Goal: Communication & Community: Participate in discussion

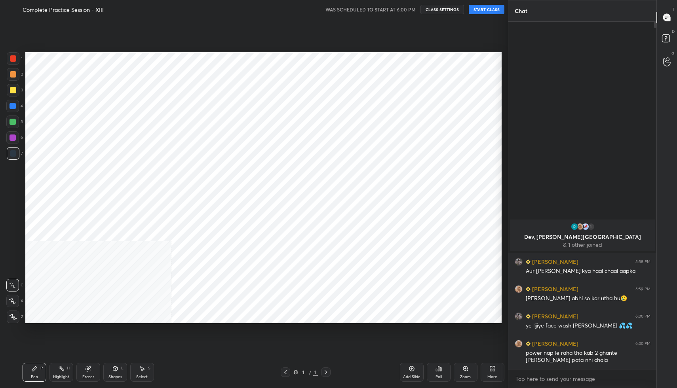
scroll to position [338, 476]
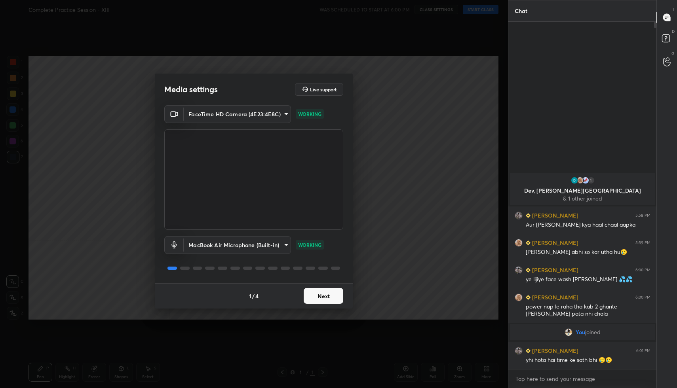
click at [334, 296] on button "Next" at bounding box center [324, 296] width 40 height 16
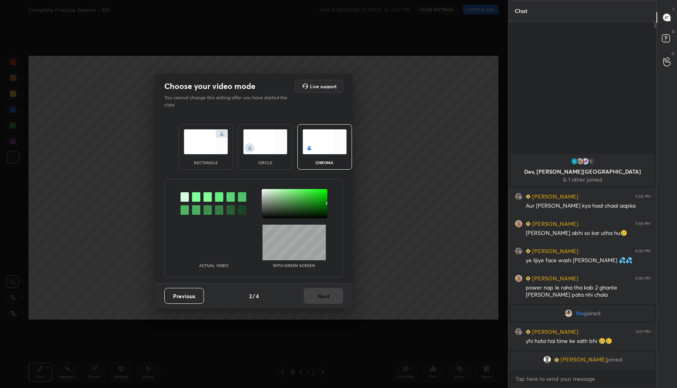
click at [212, 147] on img at bounding box center [206, 141] width 44 height 25
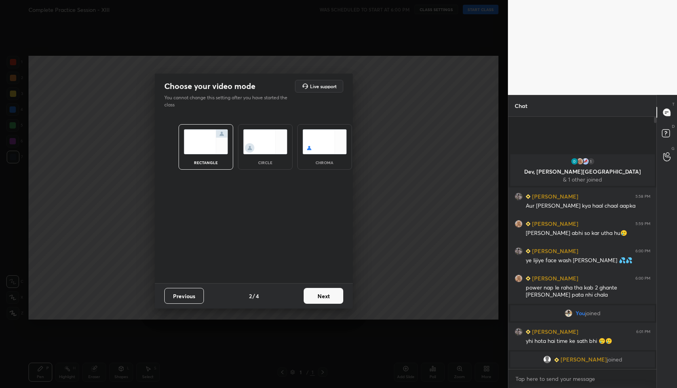
scroll to position [3, 3]
click at [319, 295] on button "Next" at bounding box center [324, 296] width 40 height 16
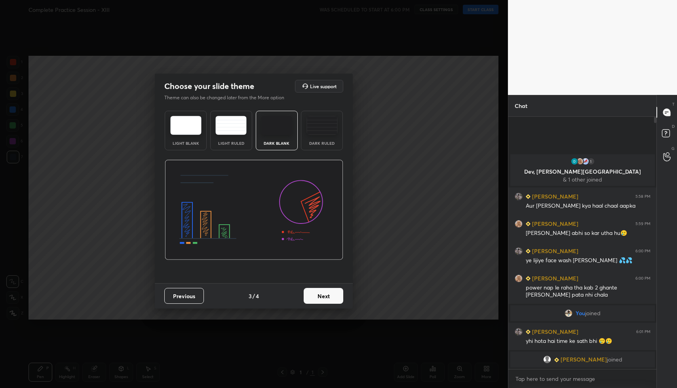
click at [330, 295] on button "Next" at bounding box center [324, 296] width 40 height 16
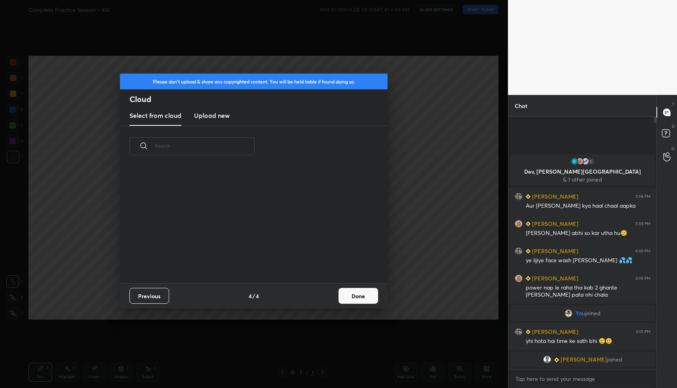
click at [371, 298] on button "Done" at bounding box center [358, 296] width 40 height 16
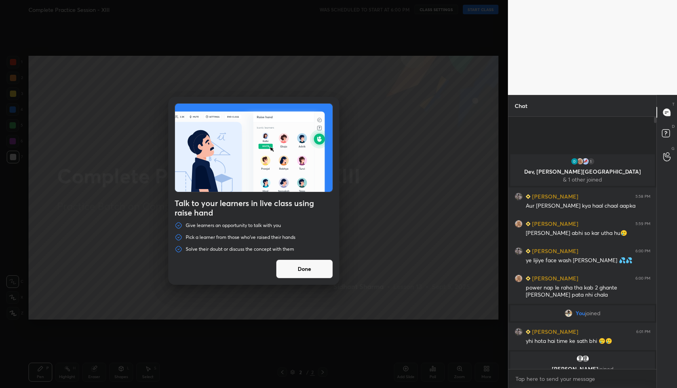
click at [300, 275] on button "Done" at bounding box center [304, 269] width 57 height 19
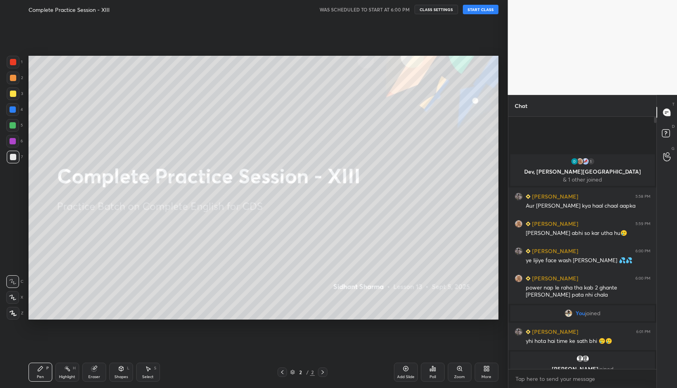
click at [484, 9] on button "START CLASS" at bounding box center [481, 9] width 36 height 9
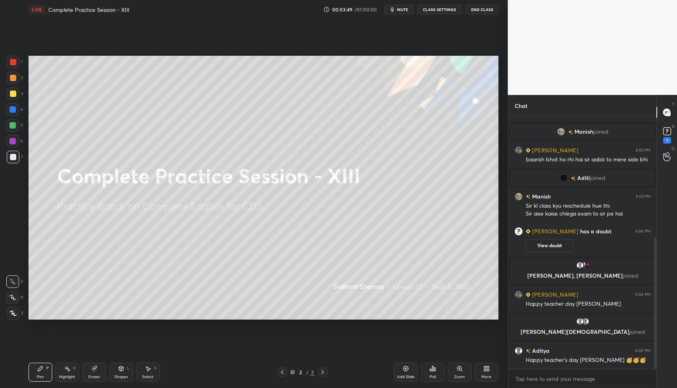
scroll to position [265, 0]
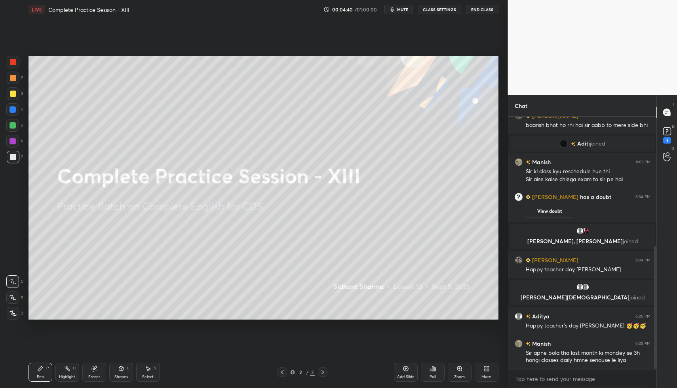
click at [479, 11] on button "End Class" at bounding box center [482, 9] width 32 height 9
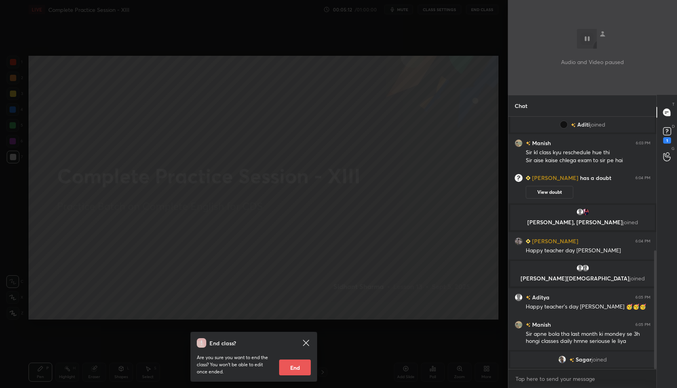
scroll to position [370, 0]
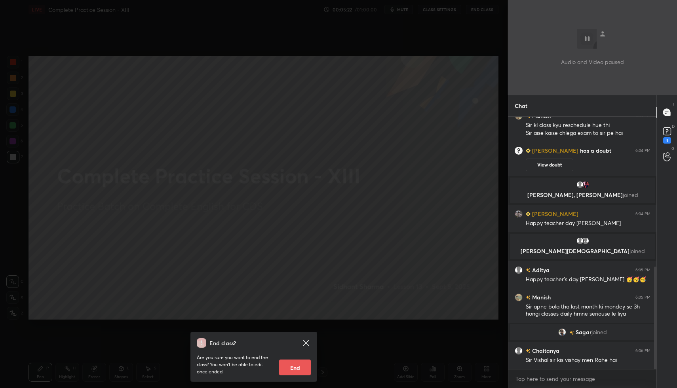
click at [362, 204] on div "End class? Are you sure you want to end the class? You won’t be able to edit on…" at bounding box center [254, 194] width 508 height 388
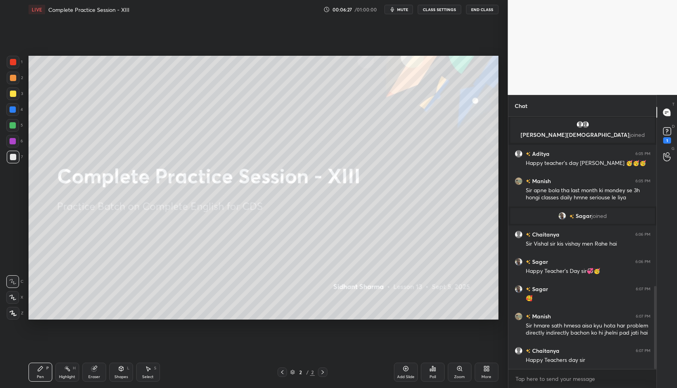
scroll to position [514, 0]
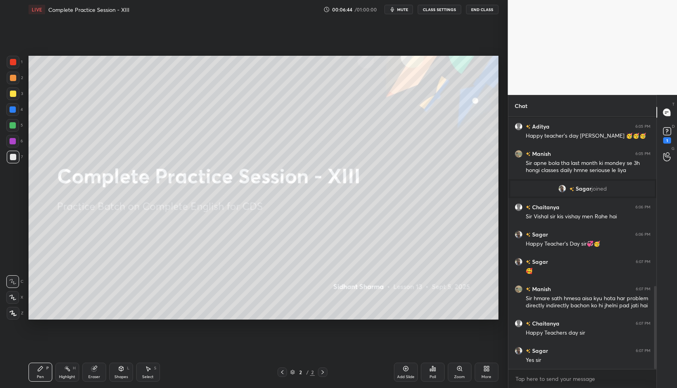
click at [400, 9] on span "mute" at bounding box center [402, 10] width 11 height 6
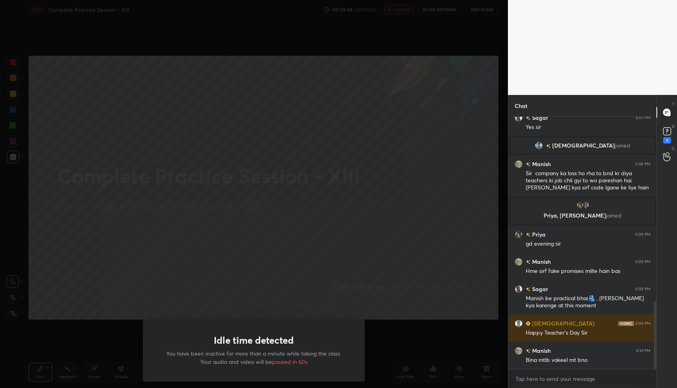
scroll to position [685, 0]
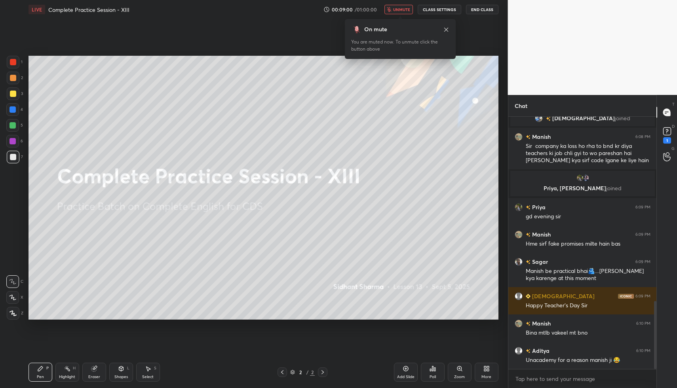
click at [403, 12] on span "unmute" at bounding box center [401, 10] width 17 height 6
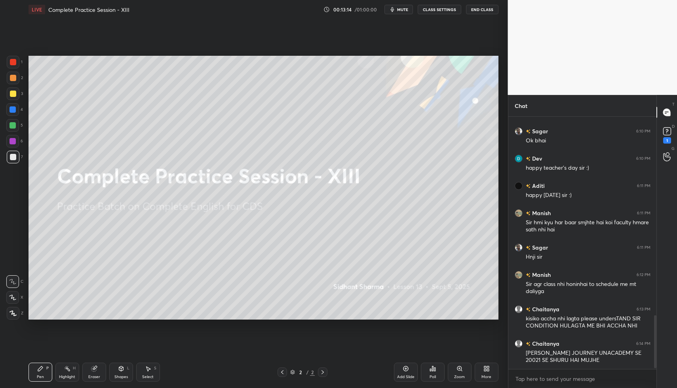
scroll to position [959, 0]
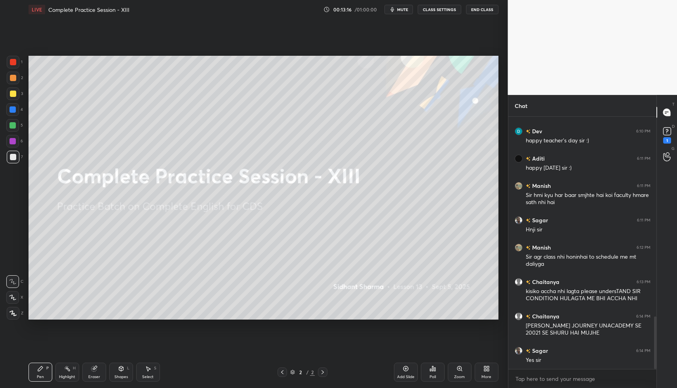
click at [489, 370] on icon at bounding box center [486, 369] width 6 height 6
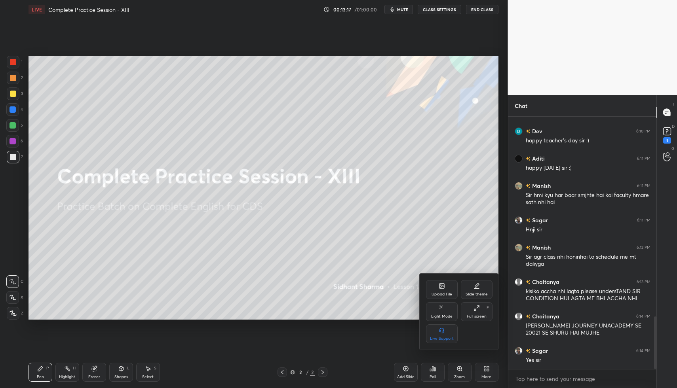
click at [442, 289] on div "Upload File" at bounding box center [442, 289] width 32 height 19
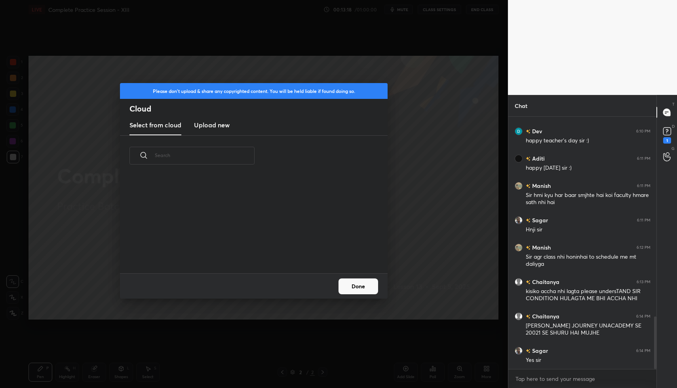
scroll to position [97, 254]
click at [210, 126] on h3 "Upload new" at bounding box center [212, 124] width 36 height 9
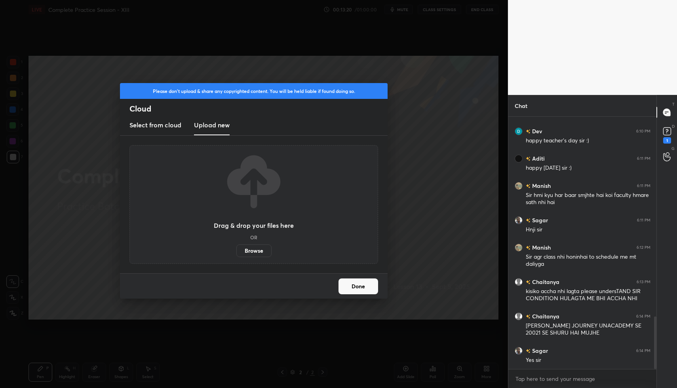
click at [253, 252] on label "Browse" at bounding box center [253, 251] width 35 height 13
click at [236, 252] on input "Browse" at bounding box center [236, 251] width 0 height 13
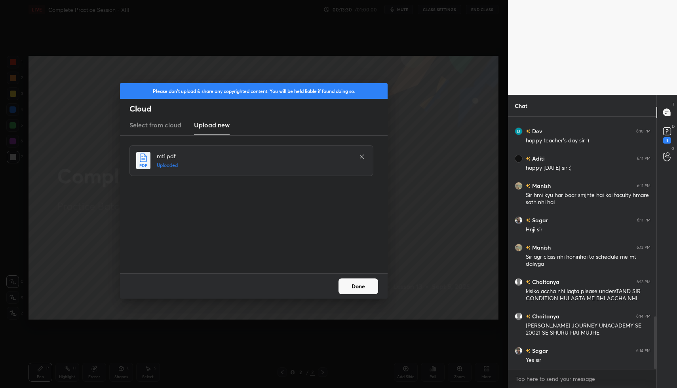
click at [358, 284] on button "Done" at bounding box center [358, 287] width 40 height 16
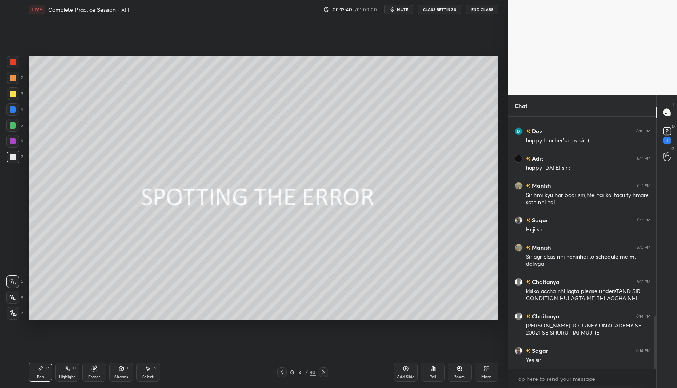
drag, startPoint x: 11, startPoint y: 313, endPoint x: 25, endPoint y: 298, distance: 20.4
click at [11, 312] on icon at bounding box center [12, 314] width 7 height 6
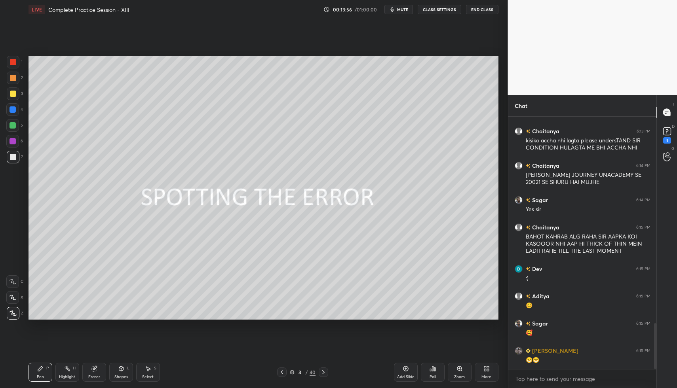
scroll to position [1137, 0]
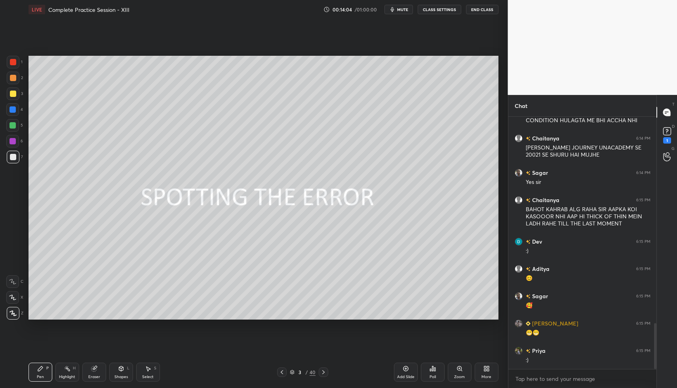
click at [324, 370] on icon at bounding box center [323, 372] width 6 height 6
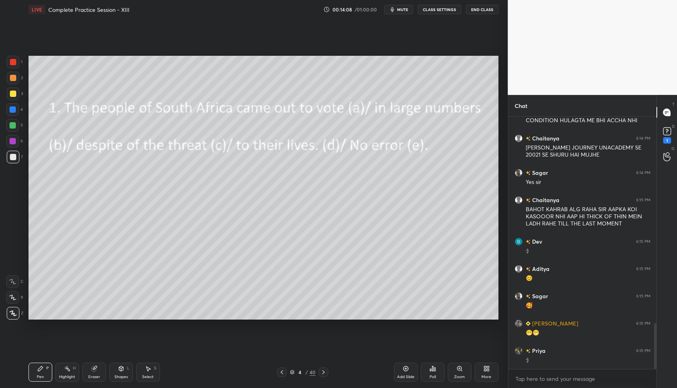
click at [437, 367] on div "Poll" at bounding box center [433, 372] width 24 height 19
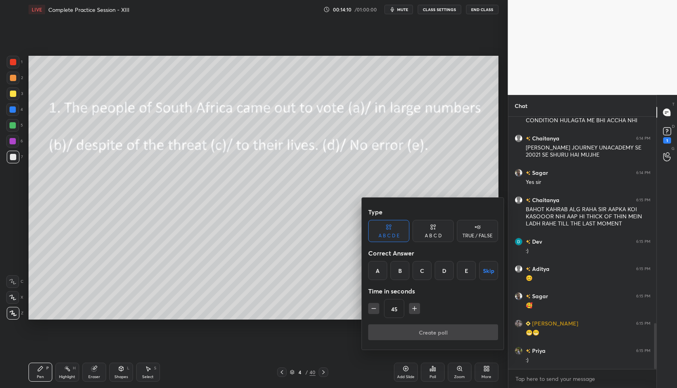
click at [425, 274] on div "C" at bounding box center [421, 270] width 19 height 19
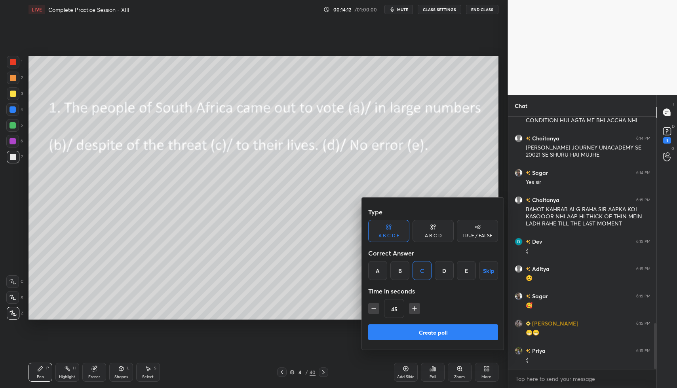
click at [423, 330] on button "Create poll" at bounding box center [433, 332] width 130 height 16
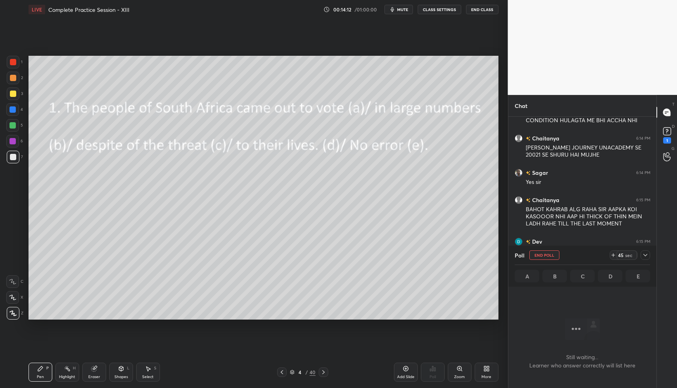
scroll to position [3, 3]
click at [644, 254] on icon at bounding box center [645, 255] width 6 height 6
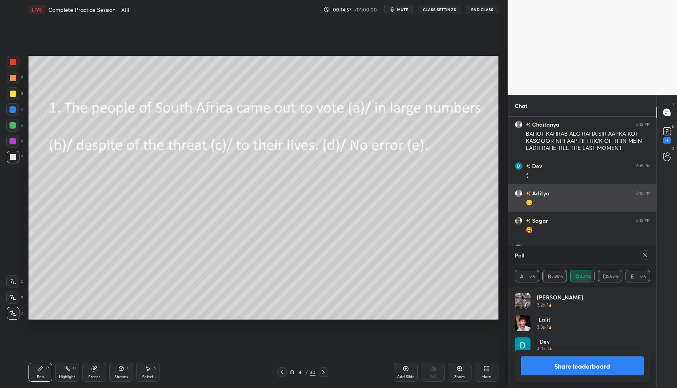
scroll to position [93, 133]
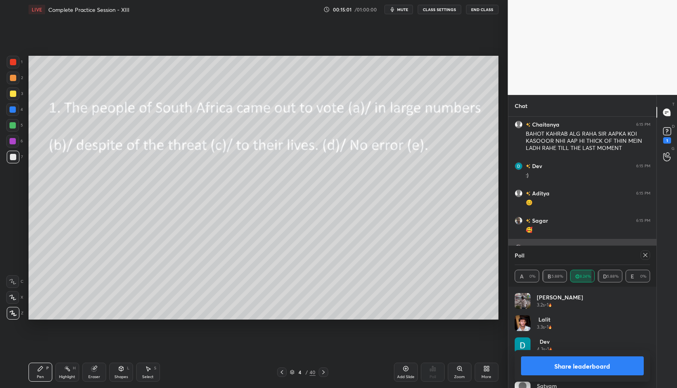
drag, startPoint x: 645, startPoint y: 256, endPoint x: 642, endPoint y: 260, distance: 4.5
click at [645, 257] on icon at bounding box center [645, 255] width 6 height 6
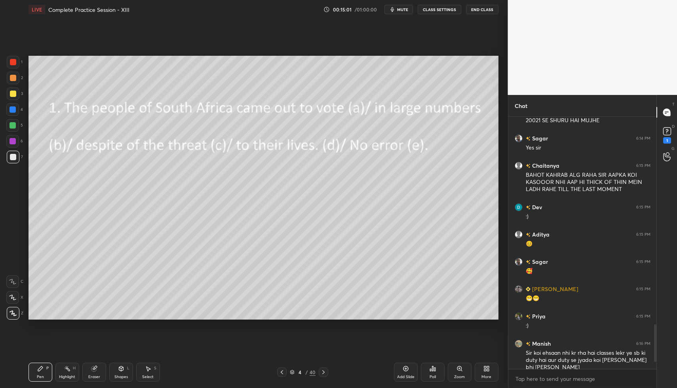
scroll to position [250, 146]
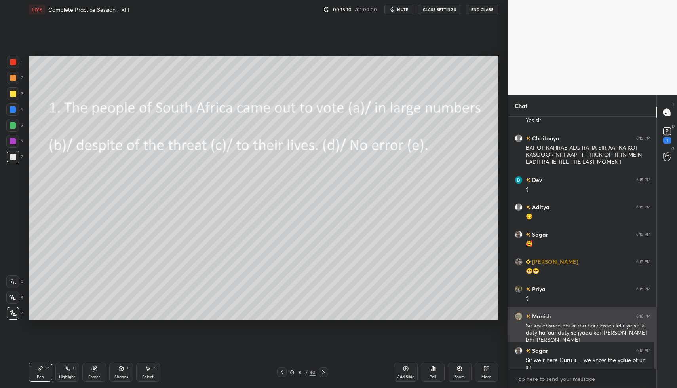
click at [516, 317] on img "grid" at bounding box center [518, 317] width 8 height 8
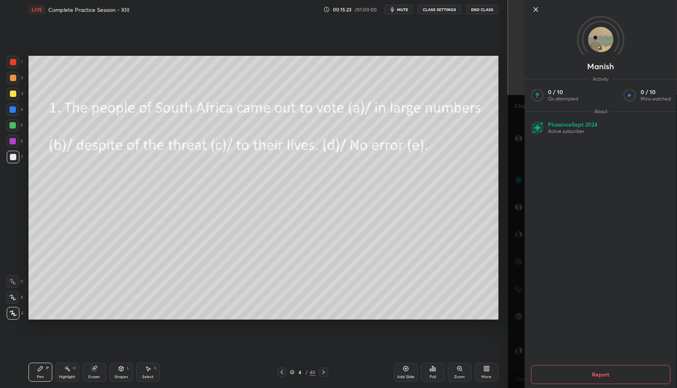
click at [538, 12] on icon at bounding box center [535, 9] width 9 height 9
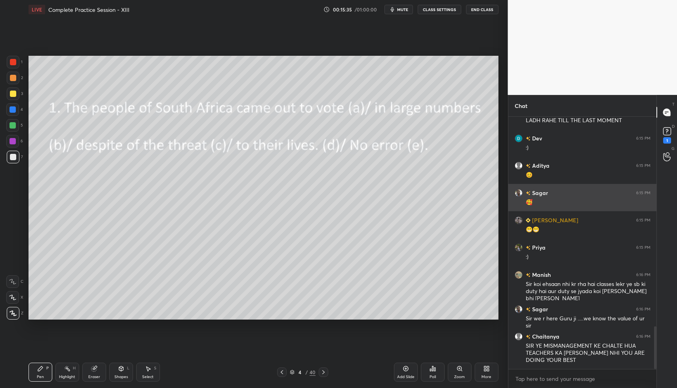
scroll to position [1275, 0]
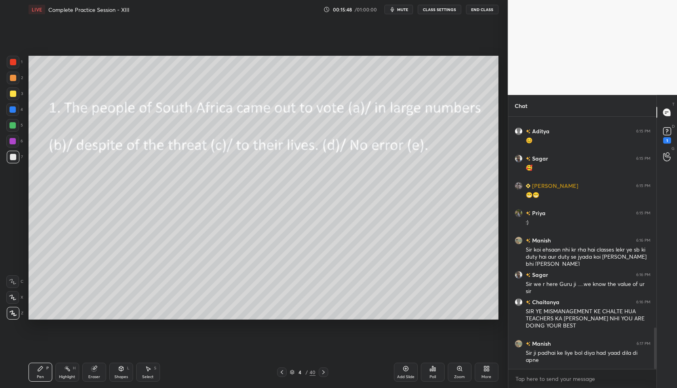
click at [14, 60] on div at bounding box center [13, 62] width 6 height 6
click at [16, 108] on div at bounding box center [12, 109] width 13 height 13
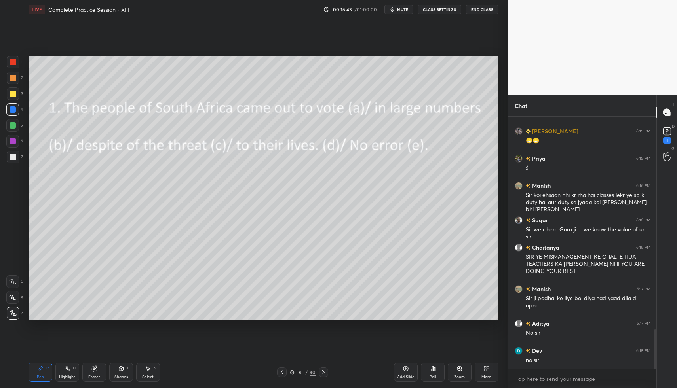
scroll to position [1357, 0]
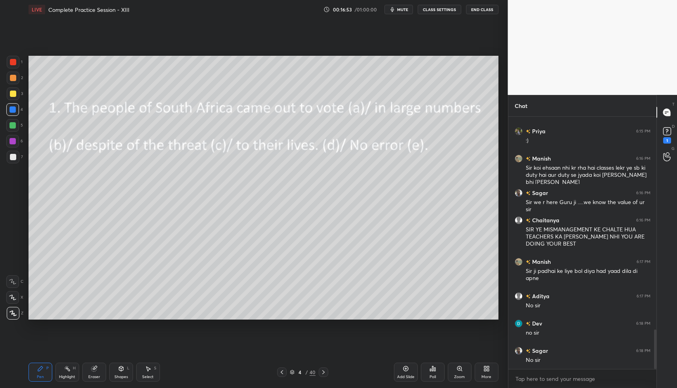
click at [323, 375] on div at bounding box center [323, 372] width 9 height 9
click at [430, 372] on div "Poll" at bounding box center [433, 372] width 24 height 19
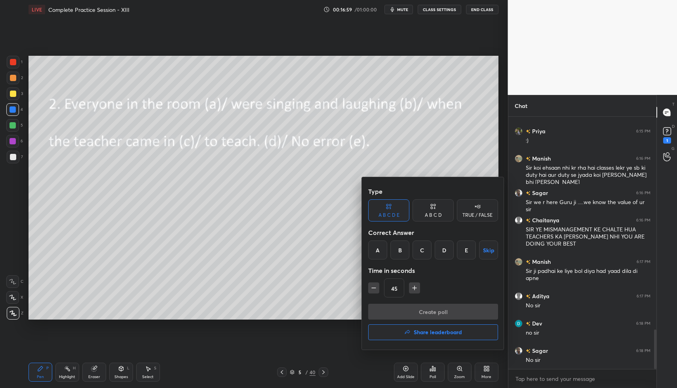
drag, startPoint x: 402, startPoint y: 254, endPoint x: 402, endPoint y: 270, distance: 16.2
click at [401, 254] on div "B" at bounding box center [399, 250] width 19 height 19
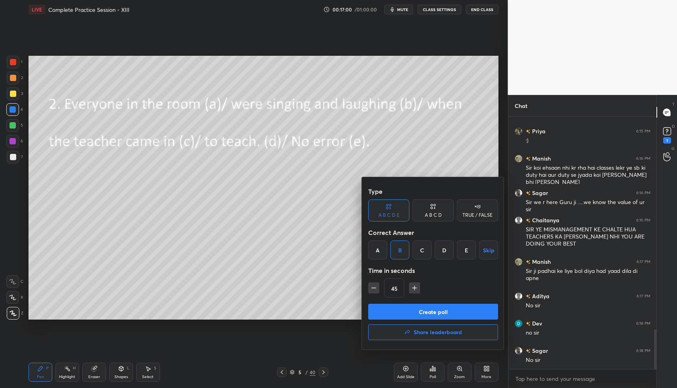
click at [406, 313] on button "Create poll" at bounding box center [433, 312] width 130 height 16
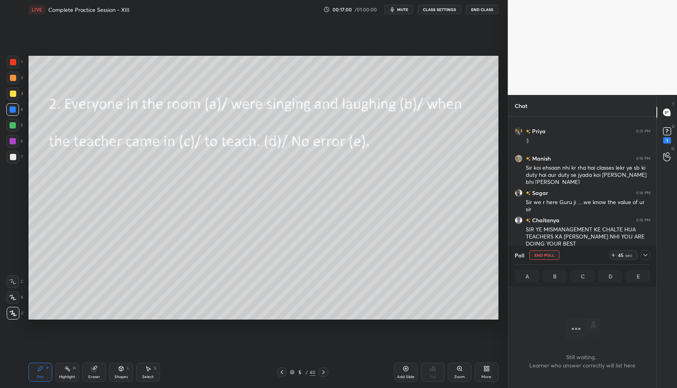
scroll to position [228, 146]
drag, startPoint x: 645, startPoint y: 254, endPoint x: 637, endPoint y: 259, distance: 10.0
click at [645, 254] on icon at bounding box center [645, 255] width 6 height 6
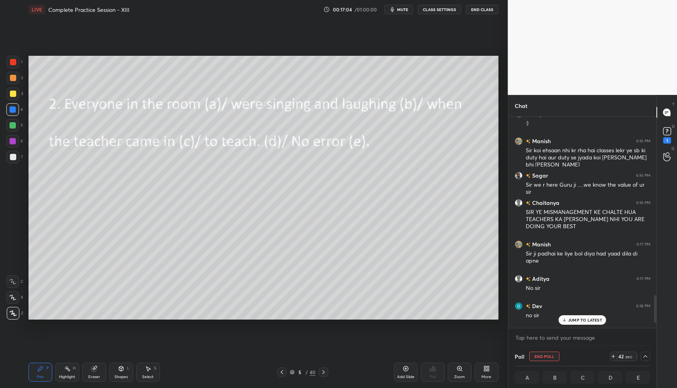
scroll to position [1398, 0]
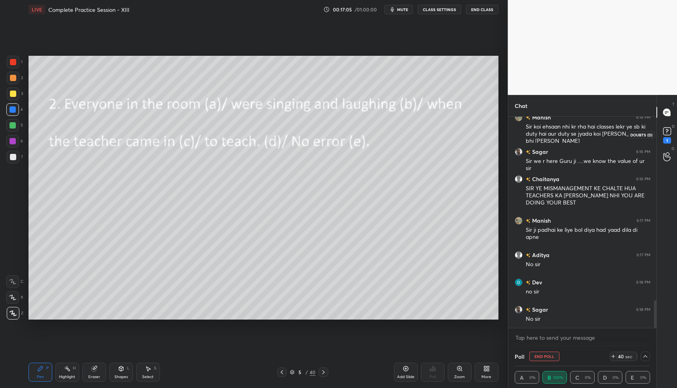
click at [667, 133] on rect at bounding box center [667, 132] width 8 height 8
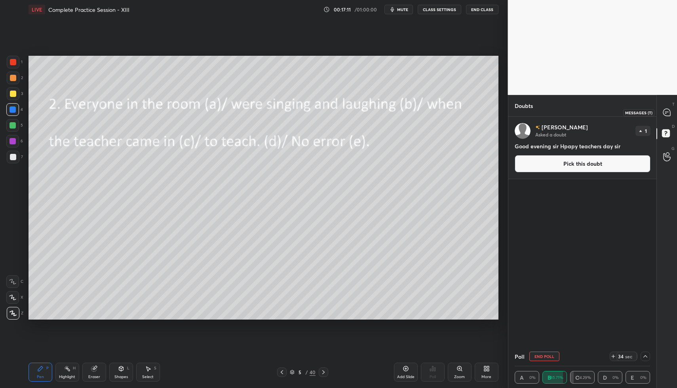
click at [664, 113] on icon at bounding box center [666, 112] width 7 height 7
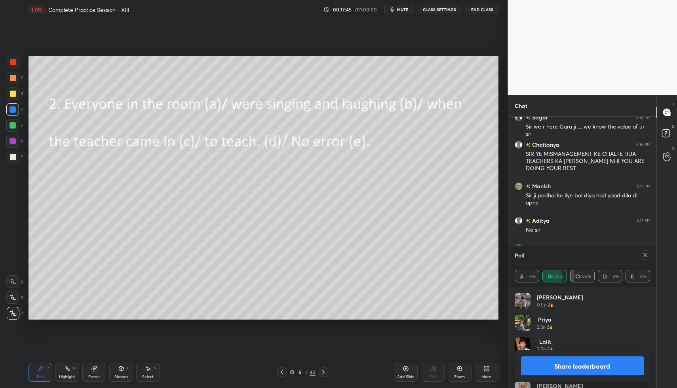
scroll to position [93, 133]
click at [645, 255] on icon at bounding box center [645, 255] width 6 height 6
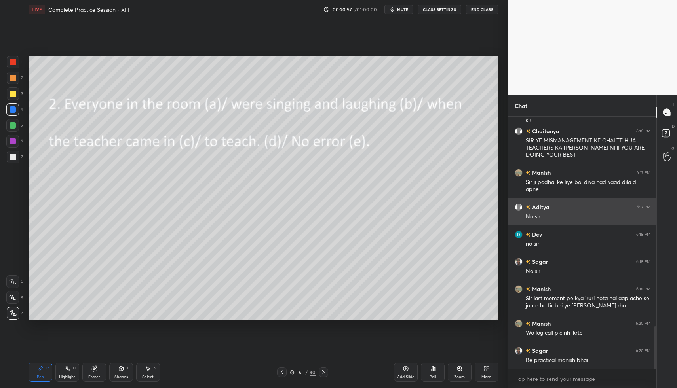
scroll to position [1241, 0]
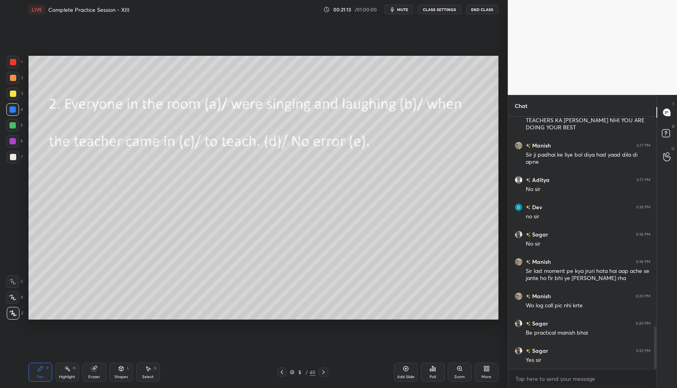
click at [324, 373] on icon at bounding box center [323, 372] width 6 height 6
click at [431, 372] on div "Poll" at bounding box center [433, 372] width 24 height 19
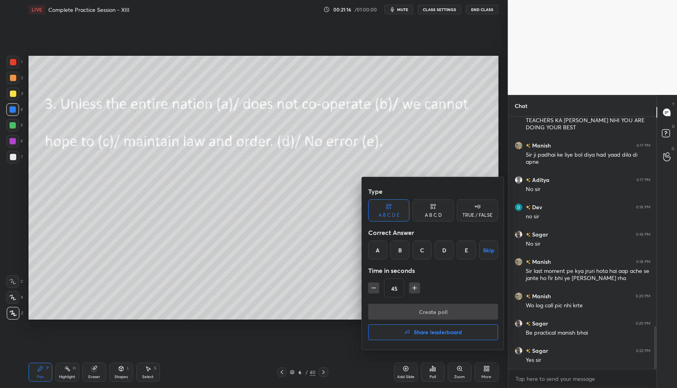
click at [404, 248] on div "B" at bounding box center [399, 250] width 19 height 19
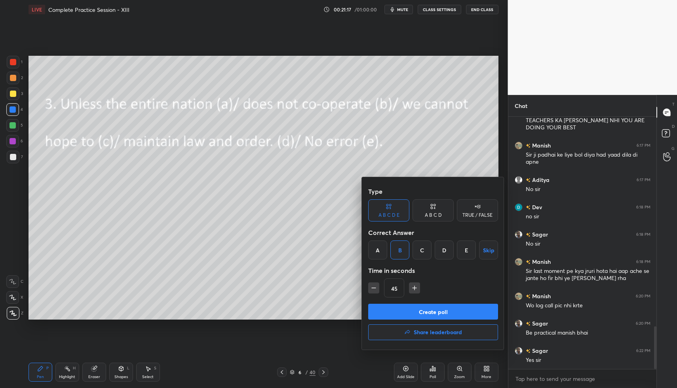
click at [406, 315] on button "Create poll" at bounding box center [433, 312] width 130 height 16
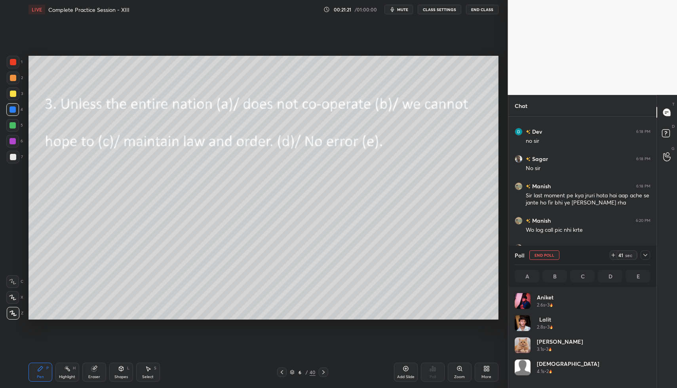
scroll to position [93, 133]
click at [644, 255] on icon at bounding box center [645, 255] width 4 height 2
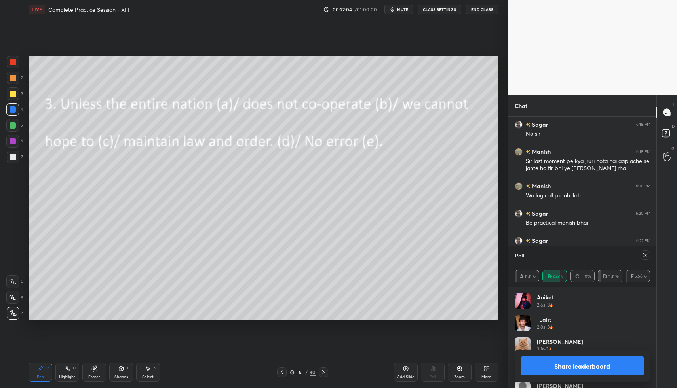
click at [643, 257] on icon at bounding box center [645, 255] width 6 height 6
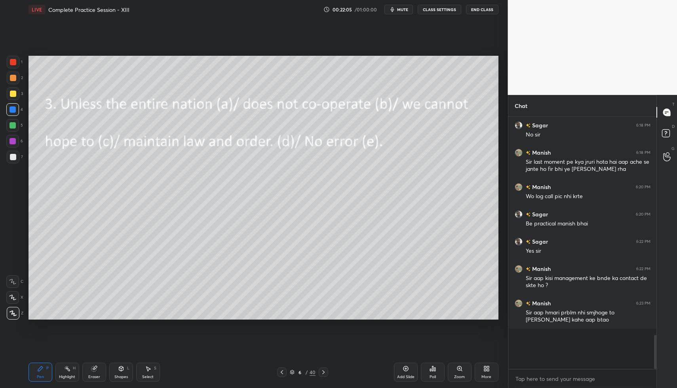
scroll to position [226, 146]
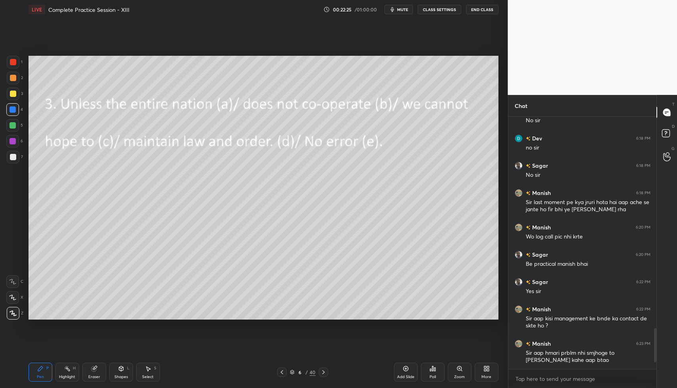
click at [405, 9] on span "mute" at bounding box center [402, 10] width 11 height 6
click at [323, 371] on icon at bounding box center [323, 372] width 6 height 6
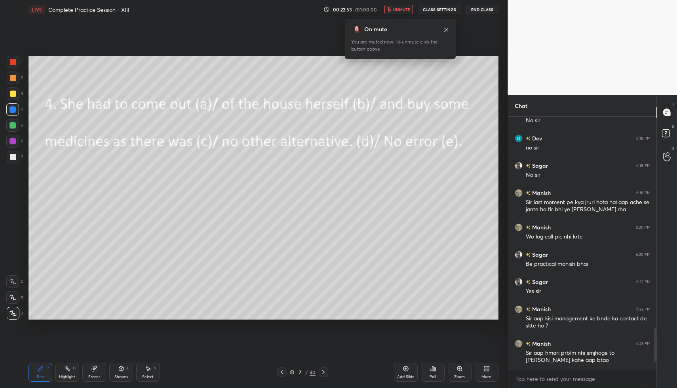
click at [436, 373] on div "Poll" at bounding box center [433, 372] width 24 height 19
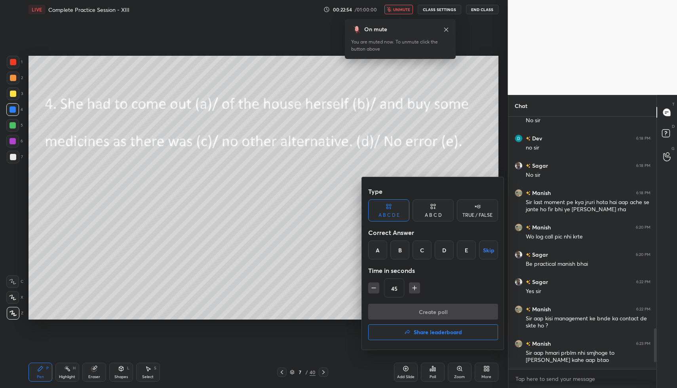
click at [446, 254] on div "D" at bounding box center [443, 250] width 19 height 19
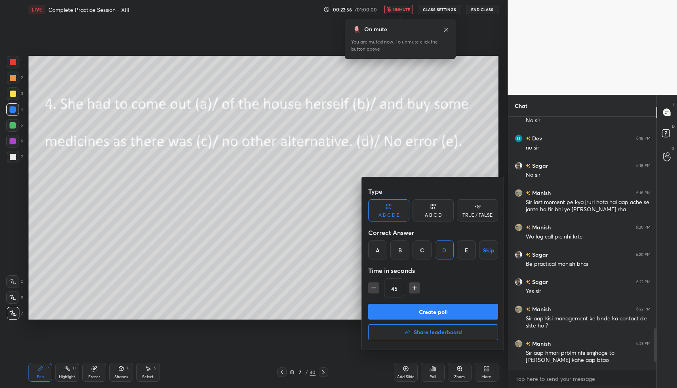
click at [440, 312] on button "Create poll" at bounding box center [433, 312] width 130 height 16
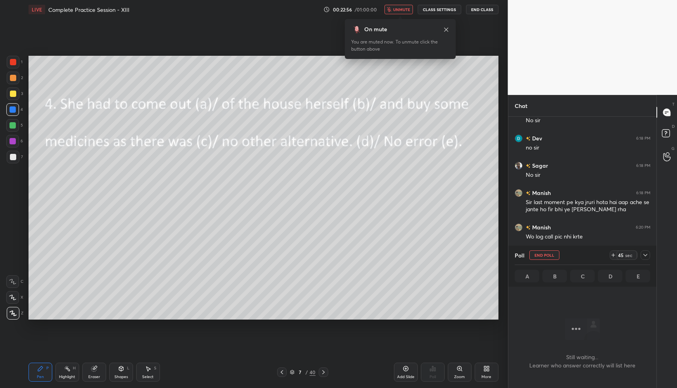
scroll to position [3, 3]
click at [406, 7] on span "unmute" at bounding box center [401, 10] width 17 height 6
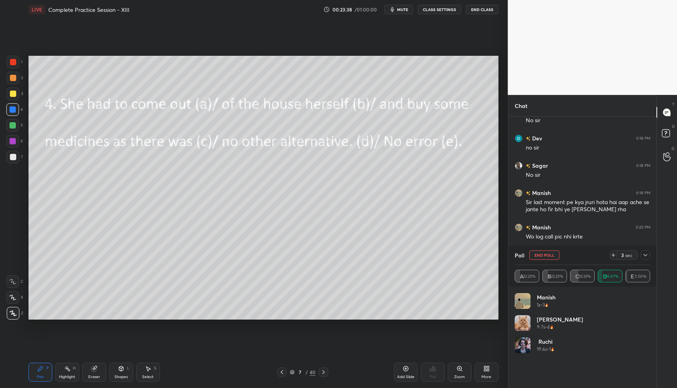
click at [643, 253] on icon at bounding box center [645, 255] width 6 height 6
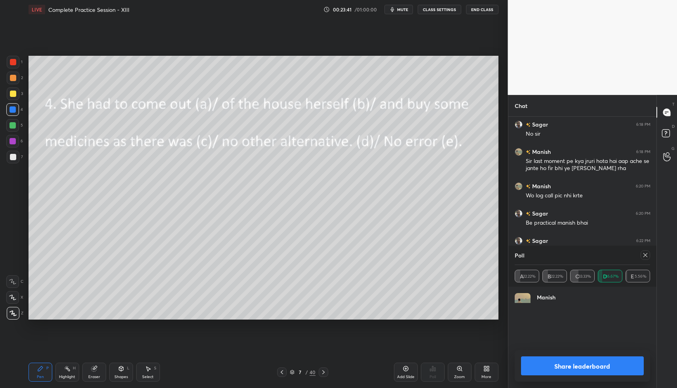
scroll to position [93, 133]
click at [645, 258] on icon at bounding box center [645, 255] width 6 height 6
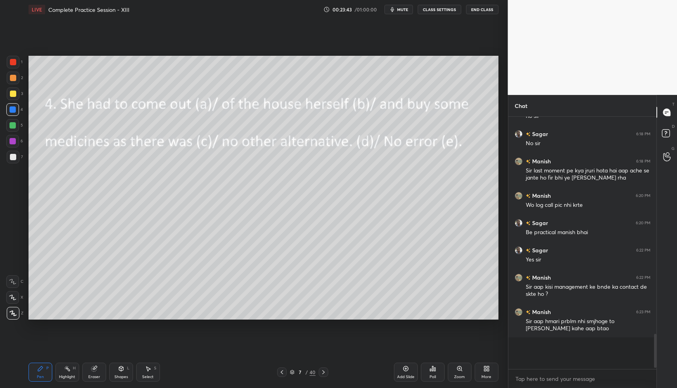
scroll to position [222, 146]
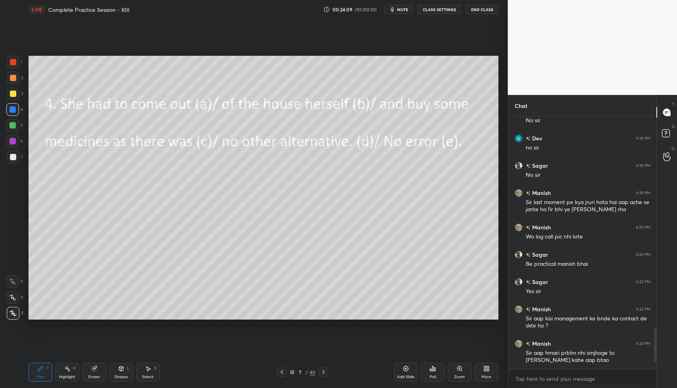
click at [14, 93] on div at bounding box center [13, 94] width 6 height 6
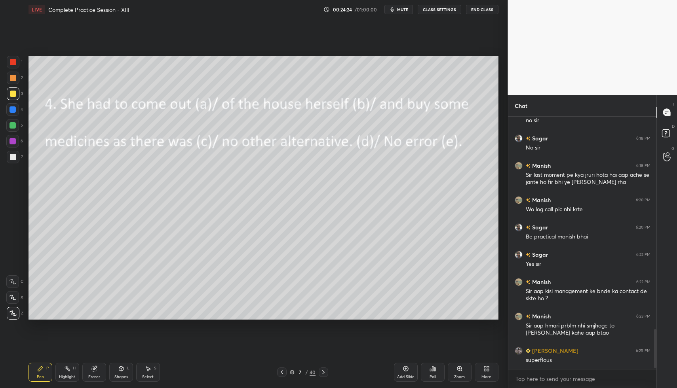
scroll to position [1364, 0]
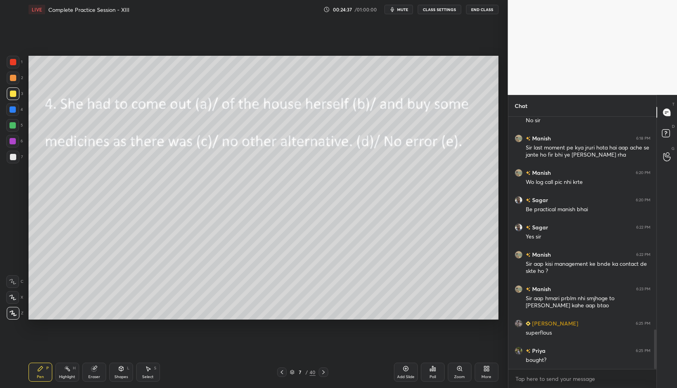
click at [324, 372] on icon at bounding box center [323, 372] width 6 height 6
click at [434, 370] on icon at bounding box center [434, 370] width 1 height 4
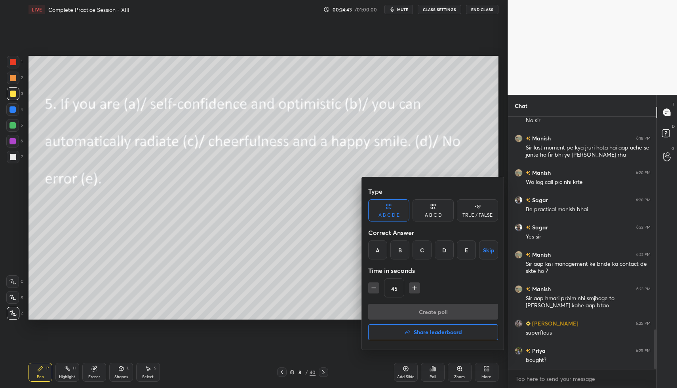
click at [400, 251] on div "B" at bounding box center [399, 250] width 19 height 19
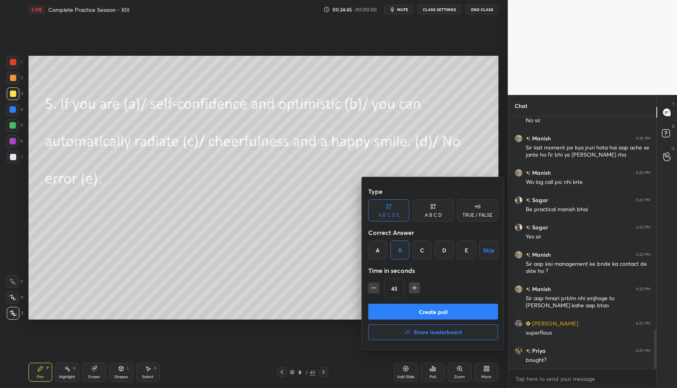
click at [334, 301] on div at bounding box center [338, 194] width 677 height 388
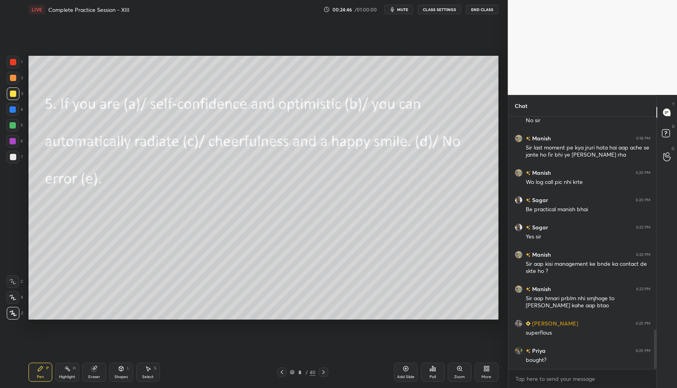
click at [284, 370] on div at bounding box center [281, 372] width 9 height 9
click at [324, 373] on icon at bounding box center [323, 372] width 6 height 6
click at [432, 370] on icon at bounding box center [432, 368] width 1 height 5
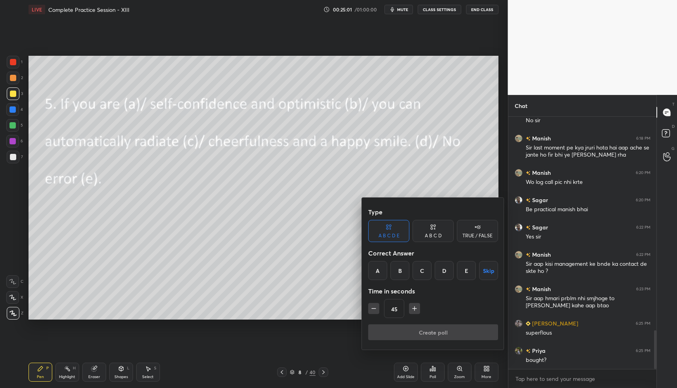
scroll to position [1391, 0]
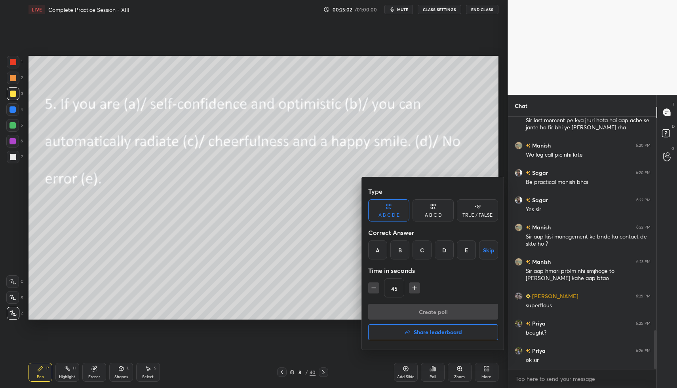
click at [403, 250] on div "B" at bounding box center [399, 250] width 19 height 19
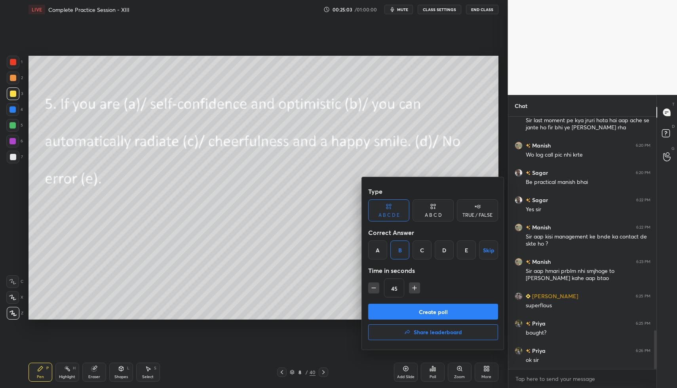
click at [409, 311] on button "Create poll" at bounding box center [433, 312] width 130 height 16
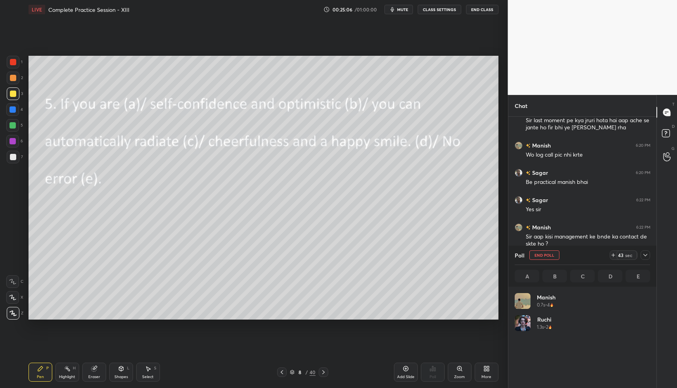
scroll to position [93, 133]
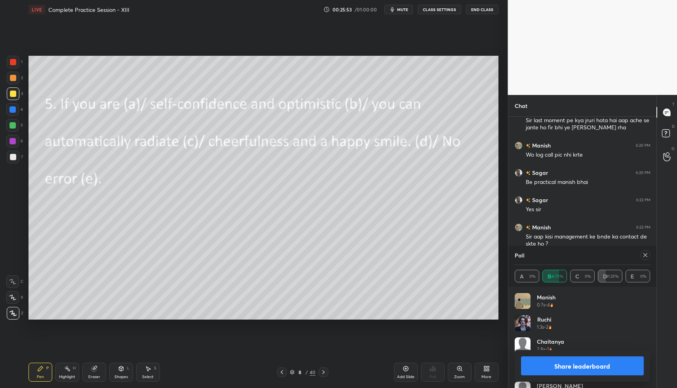
drag, startPoint x: 643, startPoint y: 254, endPoint x: 637, endPoint y: 254, distance: 6.8
click at [643, 254] on icon at bounding box center [645, 255] width 6 height 6
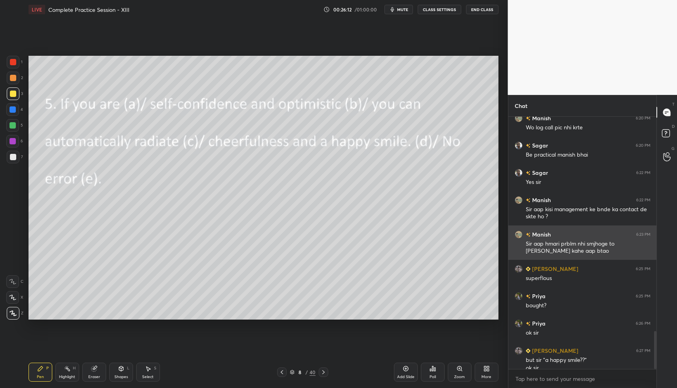
scroll to position [1427, 0]
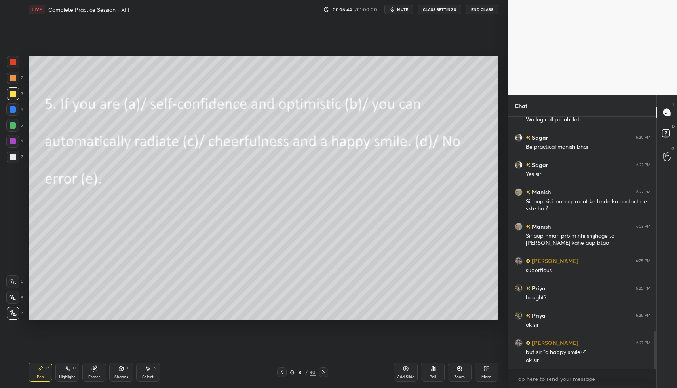
click at [325, 372] on icon at bounding box center [323, 372] width 6 height 6
click at [429, 368] on icon at bounding box center [432, 369] width 6 height 6
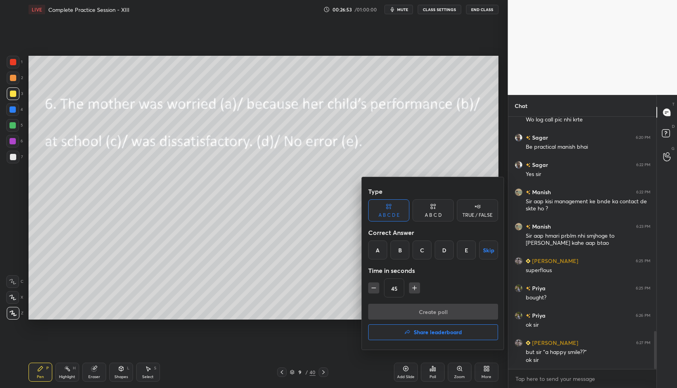
click at [445, 249] on div "D" at bounding box center [443, 250] width 19 height 19
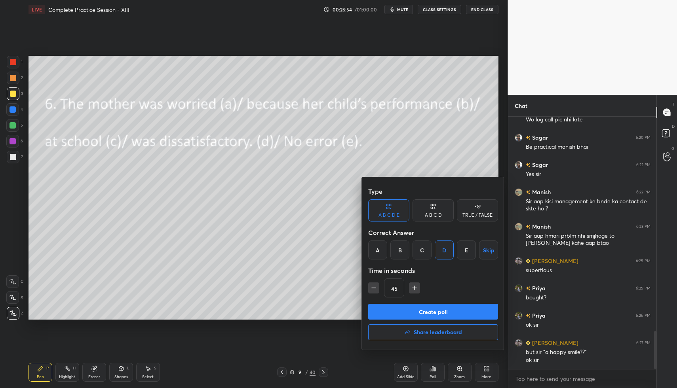
click at [438, 311] on button "Create poll" at bounding box center [433, 312] width 130 height 16
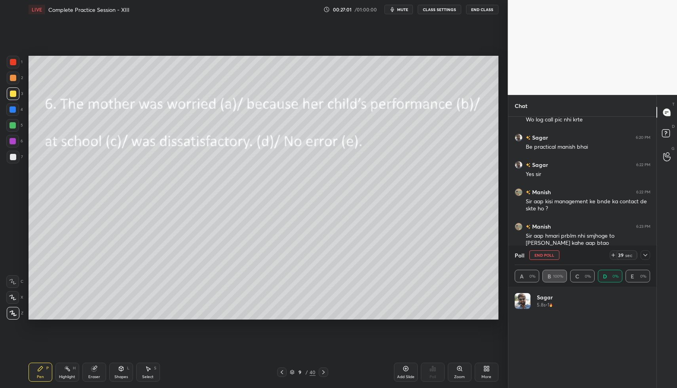
scroll to position [93, 133]
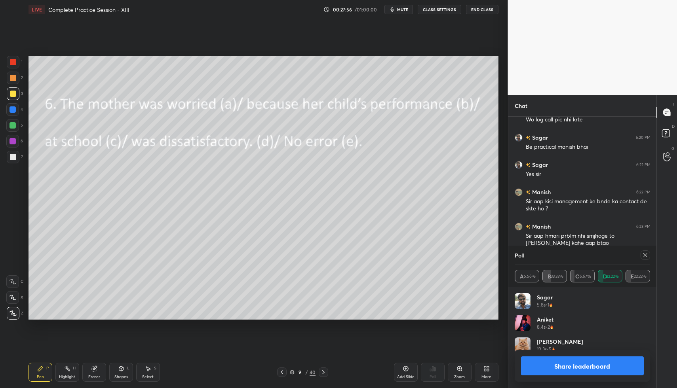
click at [645, 252] on icon at bounding box center [645, 255] width 6 height 6
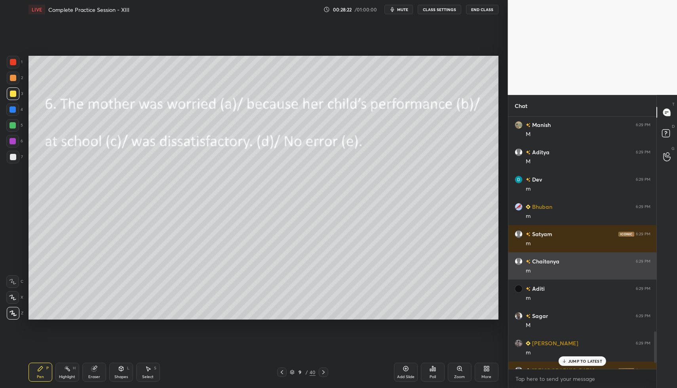
scroll to position [1577, 0]
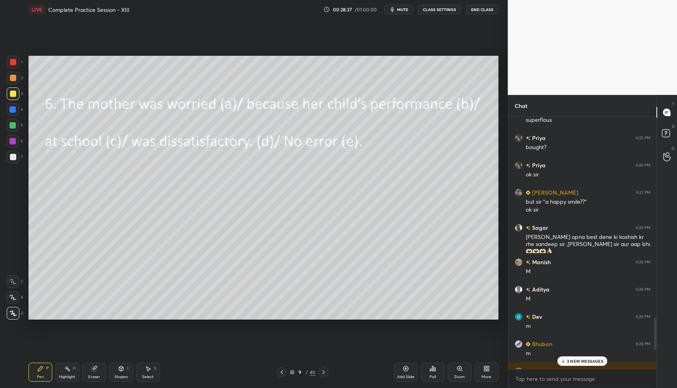
click at [576, 360] on p "3 NEW MESSAGES" at bounding box center [585, 361] width 36 height 5
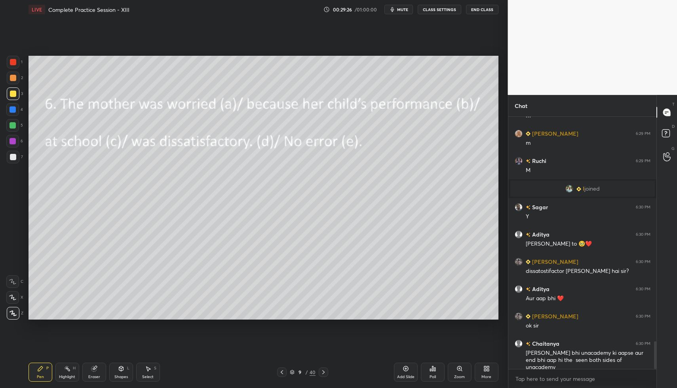
scroll to position [2033, 0]
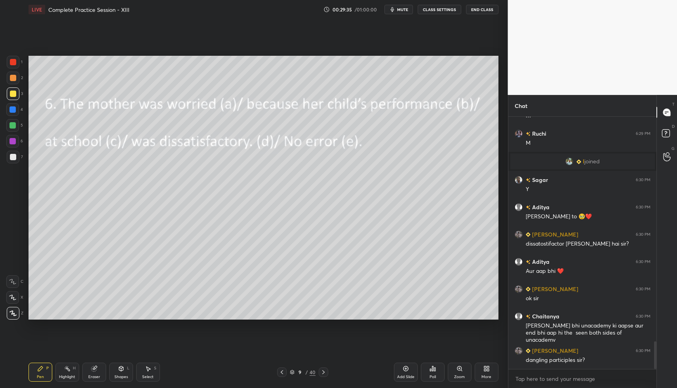
click at [325, 372] on icon at bounding box center [323, 372] width 6 height 6
click at [433, 368] on icon at bounding box center [432, 368] width 1 height 5
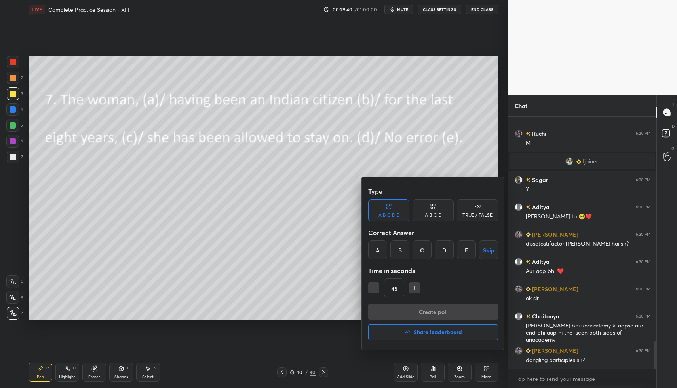
click at [445, 251] on div "D" at bounding box center [443, 250] width 19 height 19
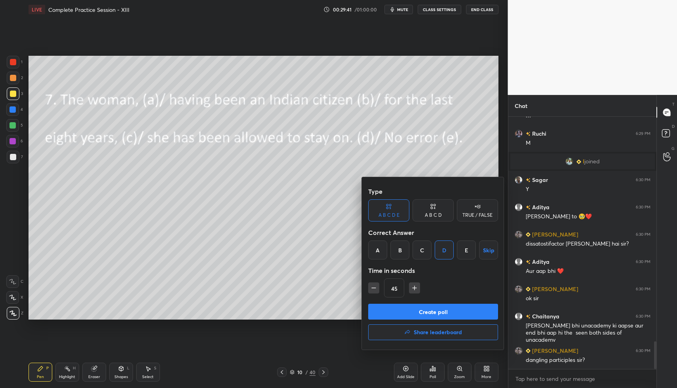
click at [438, 309] on button "Create poll" at bounding box center [433, 312] width 130 height 16
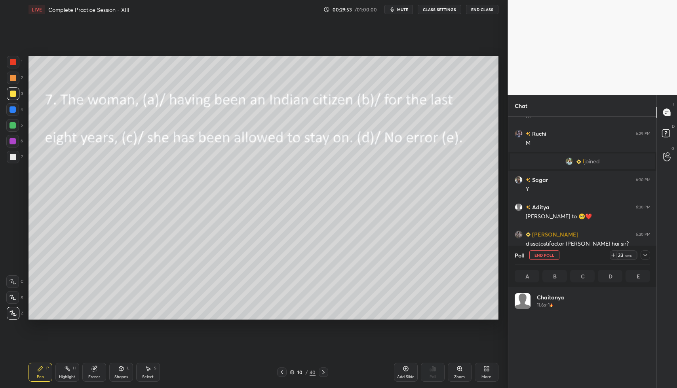
scroll to position [93, 133]
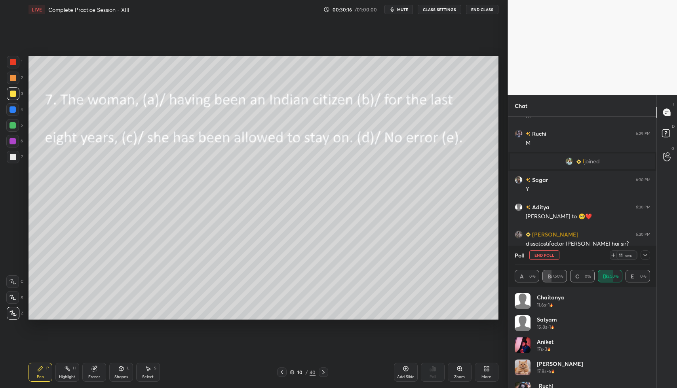
click at [647, 255] on icon at bounding box center [645, 255] width 6 height 6
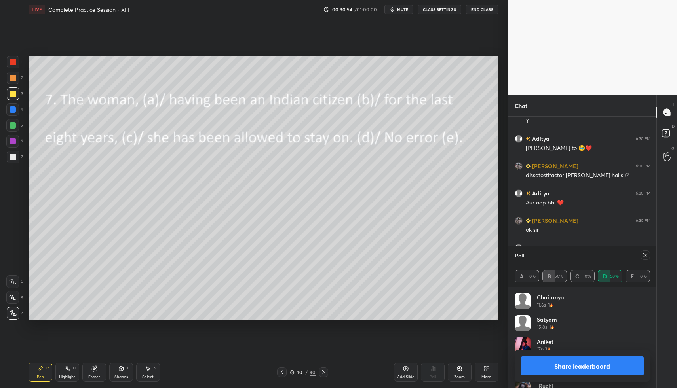
drag, startPoint x: 645, startPoint y: 255, endPoint x: 641, endPoint y: 254, distance: 4.5
click at [645, 255] on icon at bounding box center [645, 255] width 6 height 6
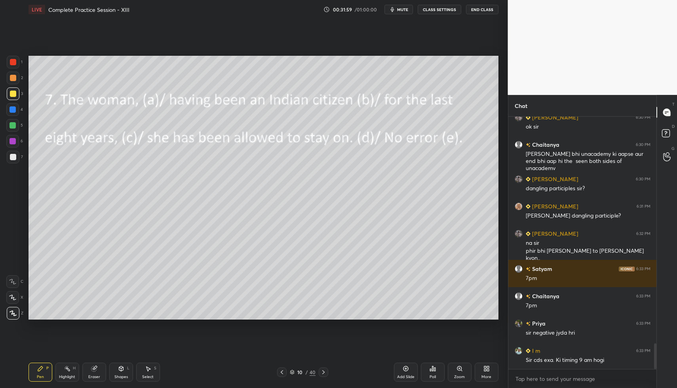
scroll to position [2232, 0]
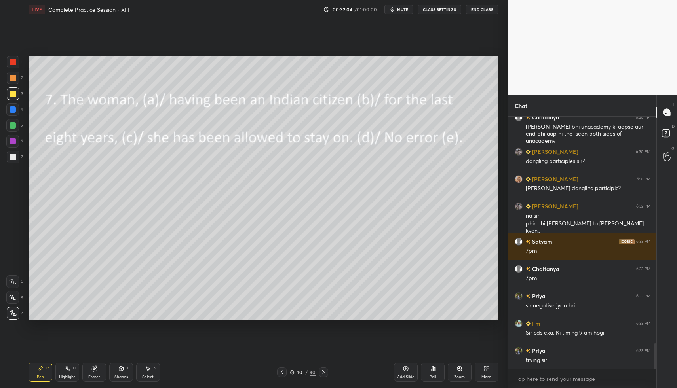
drag, startPoint x: 16, startPoint y: 111, endPoint x: 26, endPoint y: 114, distance: 10.2
click at [15, 113] on div at bounding box center [12, 109] width 13 height 13
drag, startPoint x: 408, startPoint y: 368, endPoint x: 400, endPoint y: 327, distance: 41.8
click at [406, 367] on icon at bounding box center [405, 369] width 6 height 6
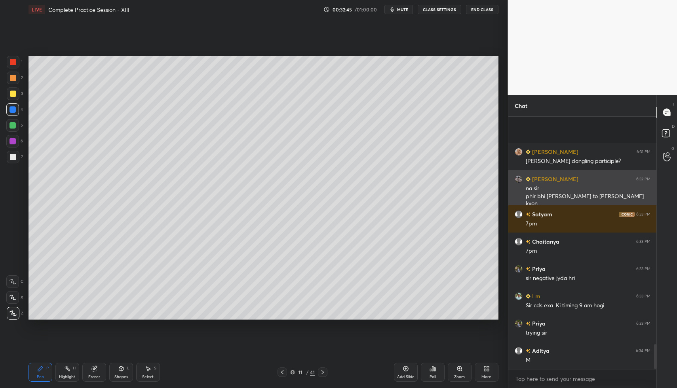
scroll to position [2314, 0]
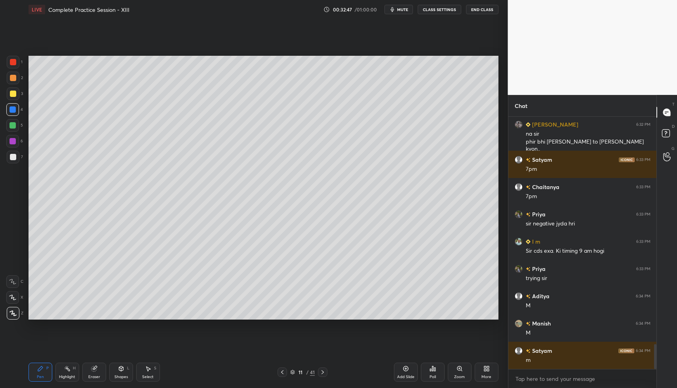
click at [20, 62] on div "1" at bounding box center [15, 62] width 16 height 13
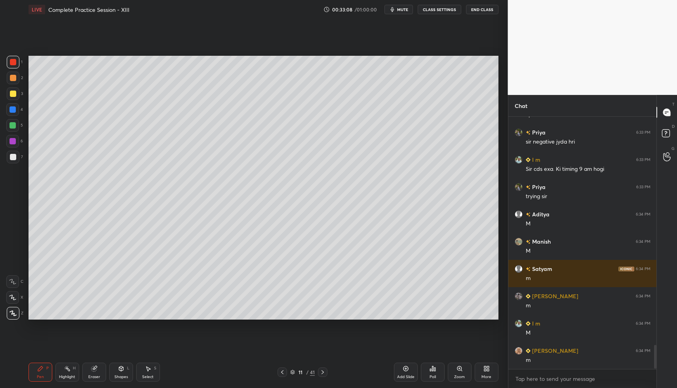
scroll to position [2423, 0]
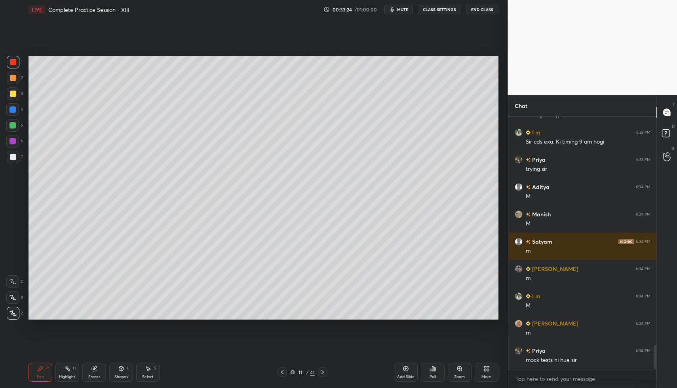
click at [323, 370] on icon at bounding box center [322, 372] width 6 height 6
click at [433, 372] on div "Poll" at bounding box center [433, 372] width 24 height 19
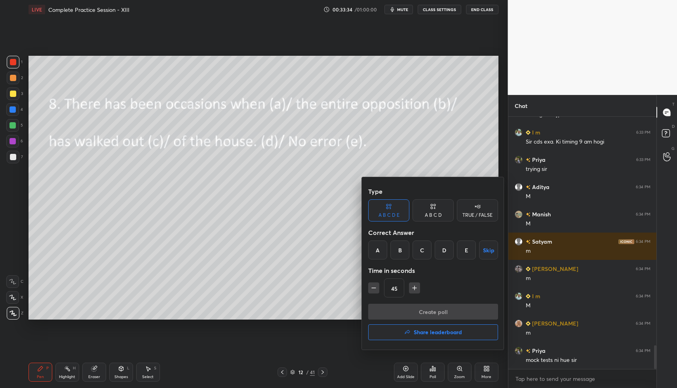
click at [379, 249] on div "A" at bounding box center [377, 250] width 19 height 19
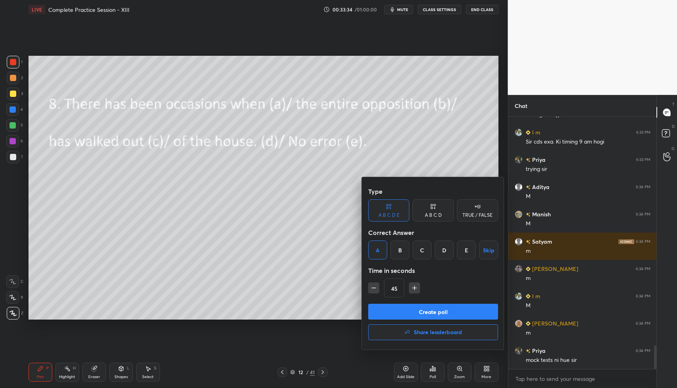
click at [400, 310] on button "Create poll" at bounding box center [433, 312] width 130 height 16
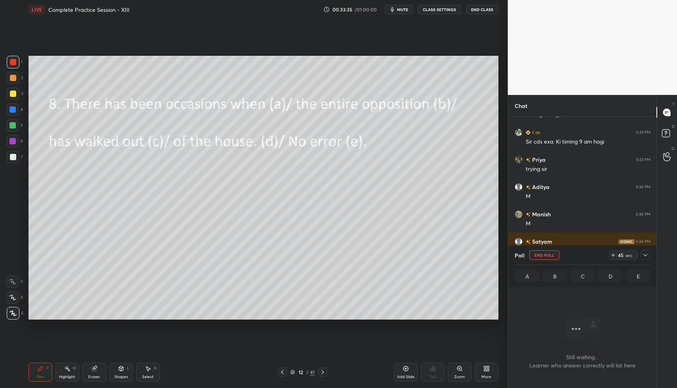
scroll to position [228, 146]
click at [645, 255] on icon at bounding box center [645, 255] width 6 height 6
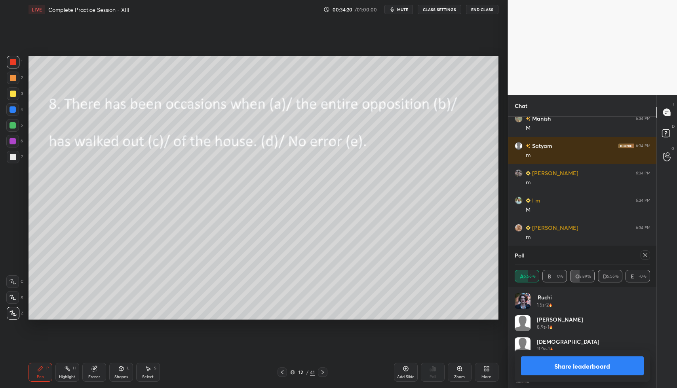
scroll to position [93, 133]
click at [645, 254] on icon at bounding box center [645, 255] width 6 height 6
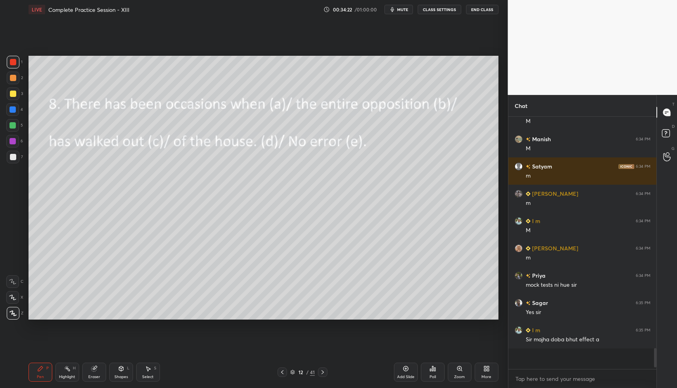
scroll to position [269, 146]
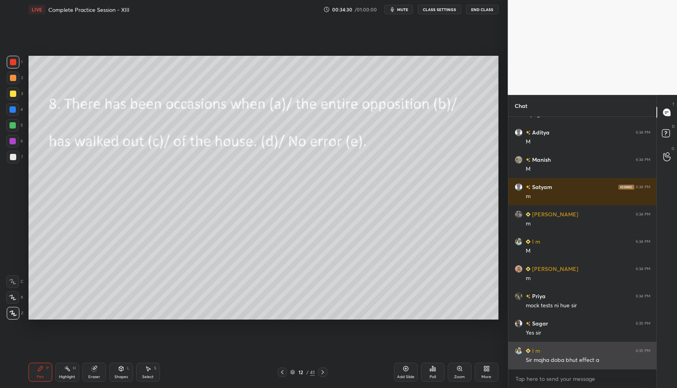
click at [517, 355] on div "I m" at bounding box center [527, 351] width 26 height 8
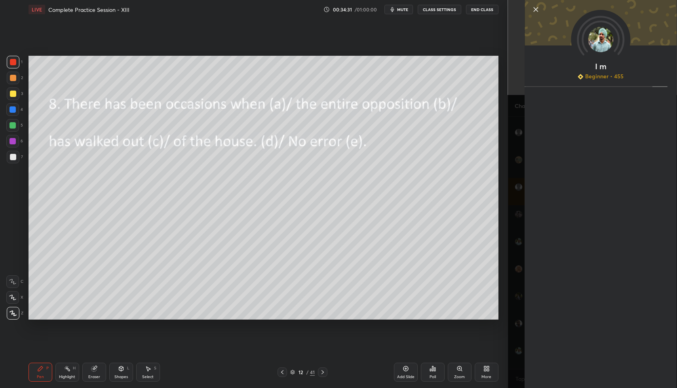
click at [480, 323] on div "Setting up your live class Poll for secs No correct answer Start poll" at bounding box center [263, 188] width 476 height 338
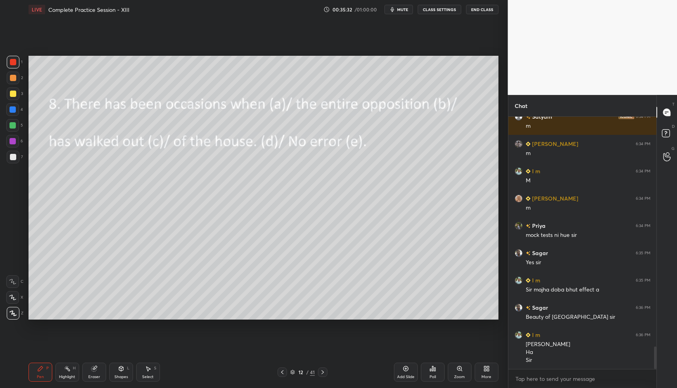
scroll to position [2576, 0]
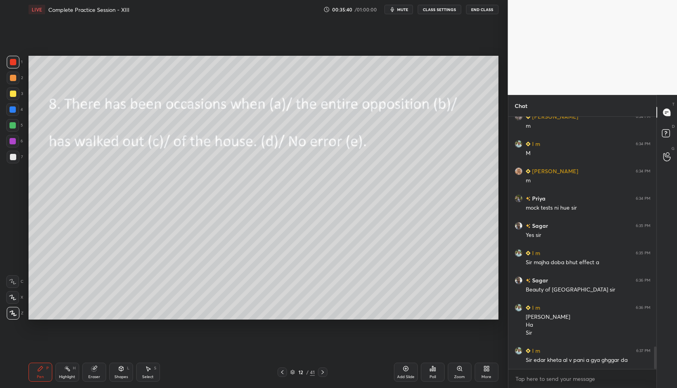
drag, startPoint x: 324, startPoint y: 374, endPoint x: 326, endPoint y: 369, distance: 5.1
click at [323, 373] on icon at bounding box center [322, 372] width 6 height 6
click at [433, 367] on icon at bounding box center [432, 369] width 6 height 6
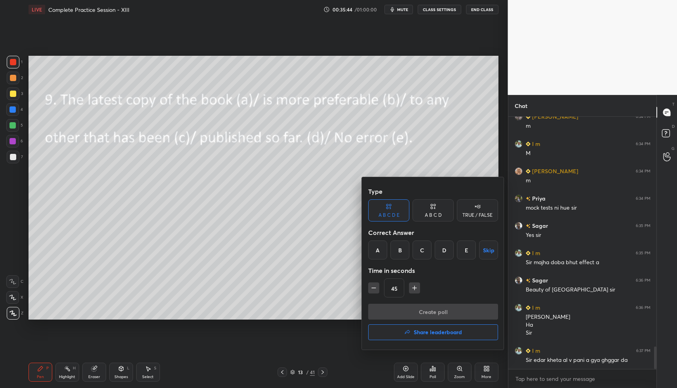
scroll to position [2610, 0]
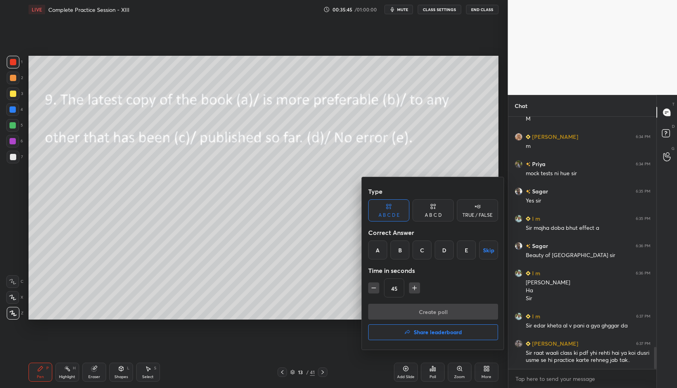
click at [403, 253] on div "B" at bounding box center [399, 250] width 19 height 19
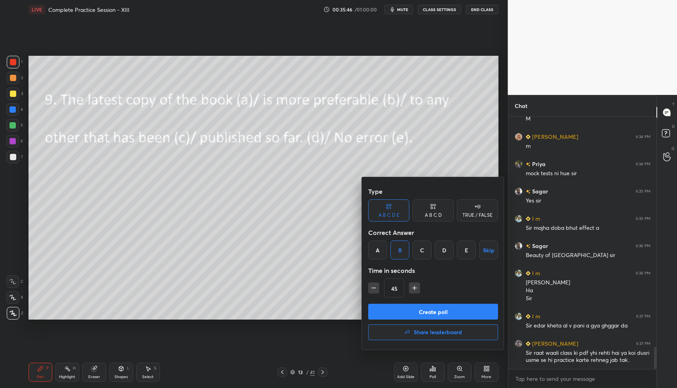
click at [410, 312] on button "Create poll" at bounding box center [433, 312] width 130 height 16
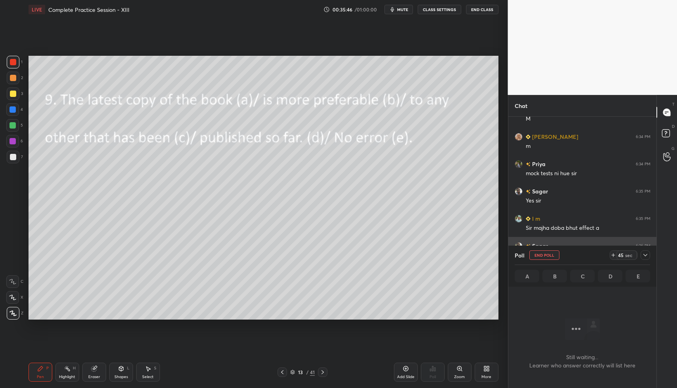
scroll to position [228, 146]
drag, startPoint x: 646, startPoint y: 254, endPoint x: 640, endPoint y: 252, distance: 6.1
click at [644, 255] on icon at bounding box center [645, 255] width 6 height 6
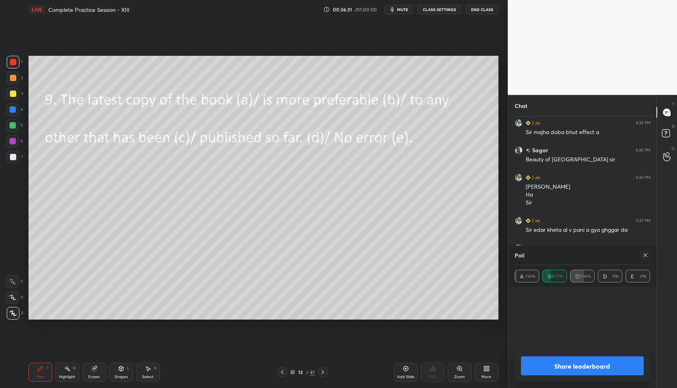
scroll to position [93, 133]
click at [645, 254] on icon at bounding box center [645, 255] width 6 height 6
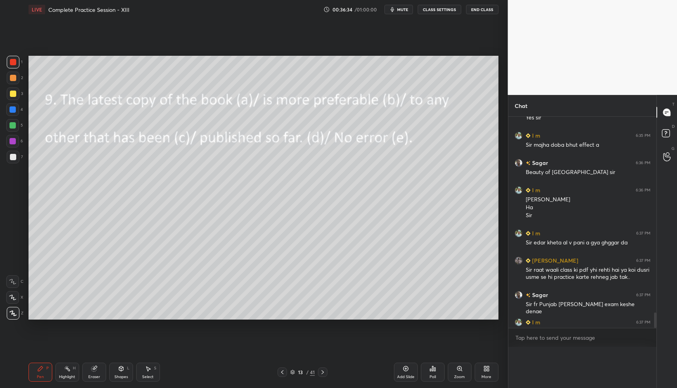
scroll to position [246, 146]
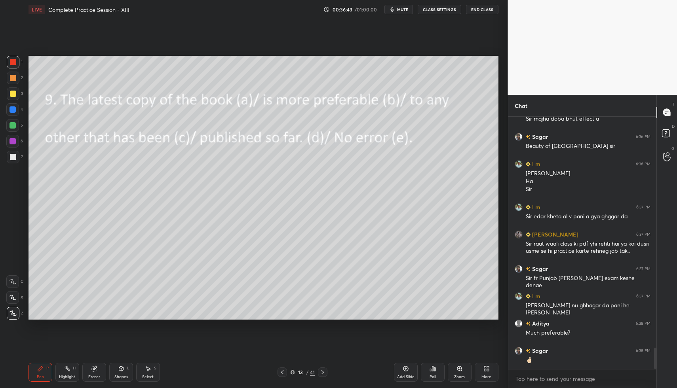
click at [321, 372] on icon at bounding box center [322, 372] width 6 height 6
click at [434, 376] on div "Poll" at bounding box center [432, 377] width 6 height 4
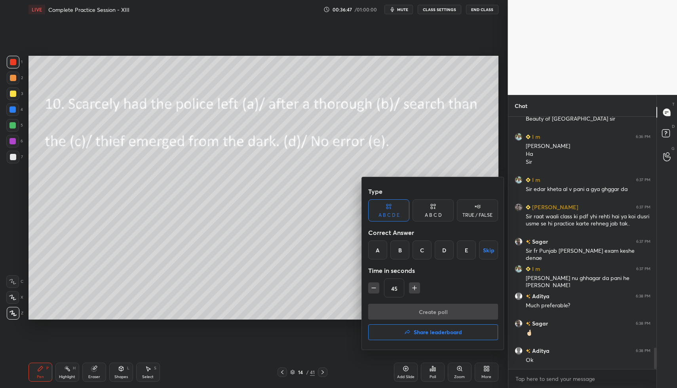
click at [424, 252] on div "C" at bounding box center [421, 250] width 19 height 19
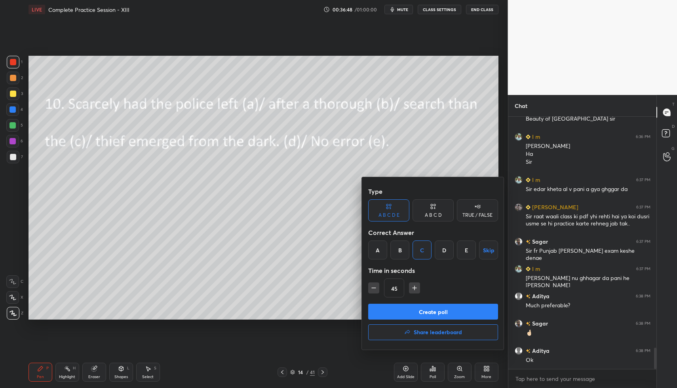
click at [423, 311] on button "Create poll" at bounding box center [433, 312] width 130 height 16
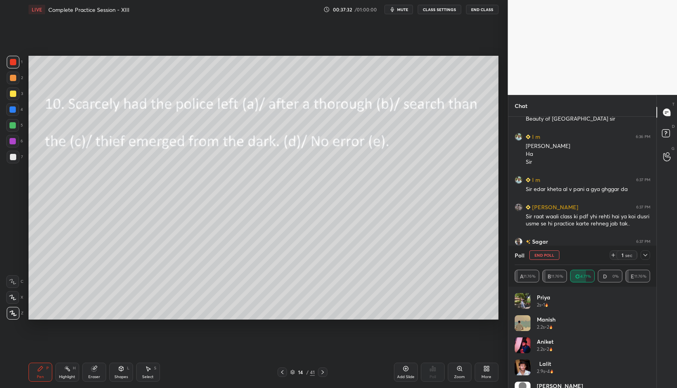
click at [645, 256] on icon at bounding box center [645, 255] width 6 height 6
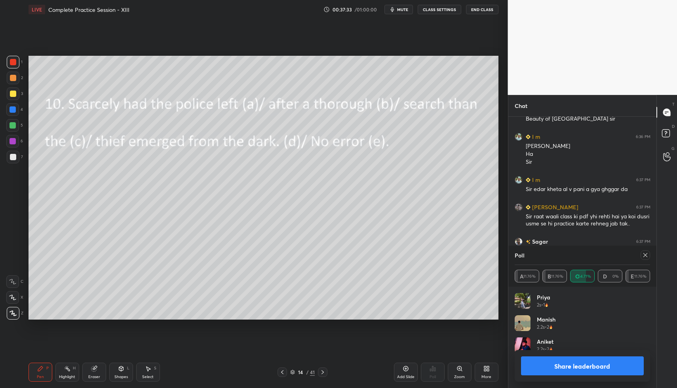
scroll to position [3, 3]
click at [643, 258] on icon at bounding box center [645, 255] width 6 height 6
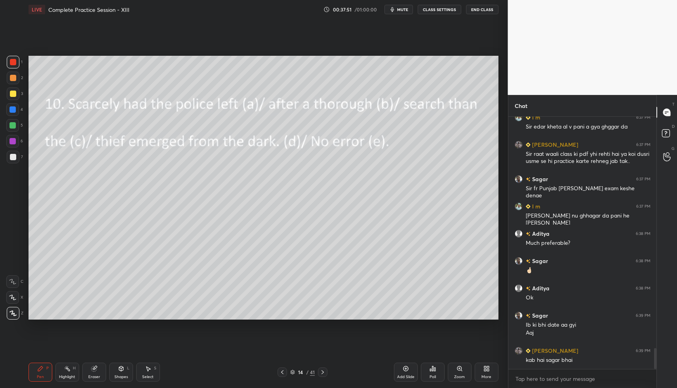
scroll to position [2836, 0]
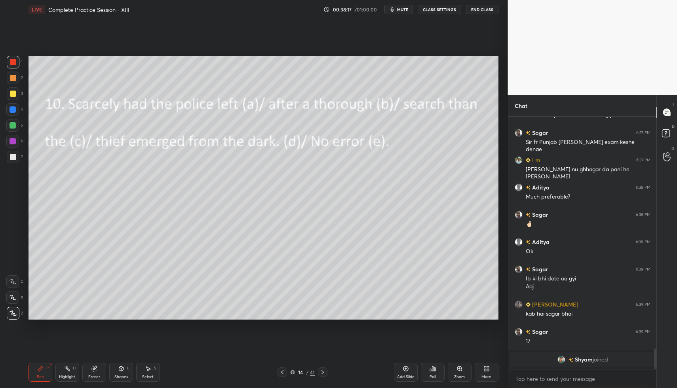
drag, startPoint x: 12, startPoint y: 105, endPoint x: 27, endPoint y: 106, distance: 15.1
click at [12, 105] on div at bounding box center [12, 109] width 13 height 13
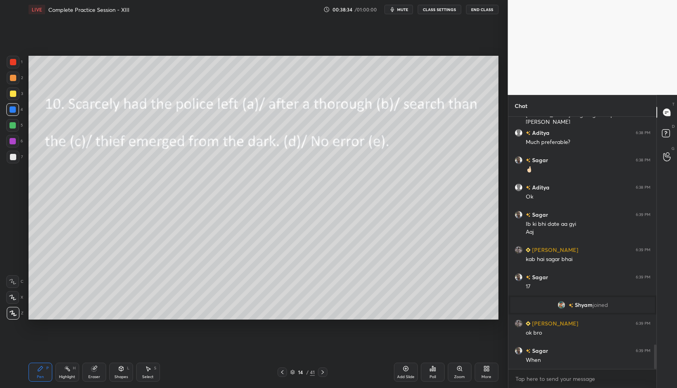
click at [324, 372] on icon at bounding box center [322, 372] width 6 height 6
click at [431, 370] on icon at bounding box center [432, 369] width 6 height 6
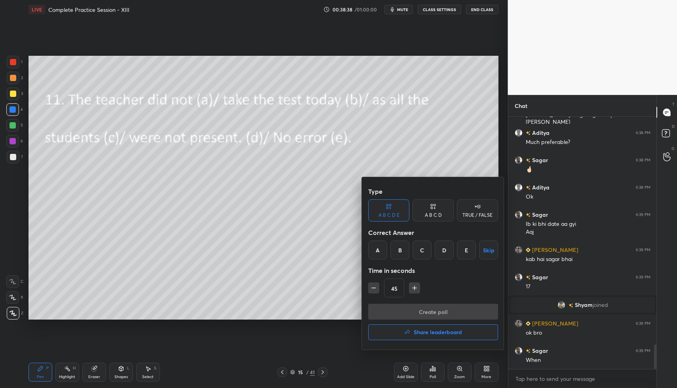
click at [404, 250] on div "B" at bounding box center [399, 250] width 19 height 19
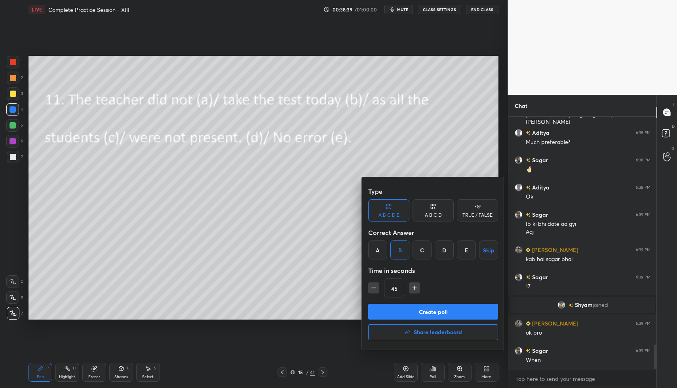
click at [409, 314] on button "Create poll" at bounding box center [433, 312] width 130 height 16
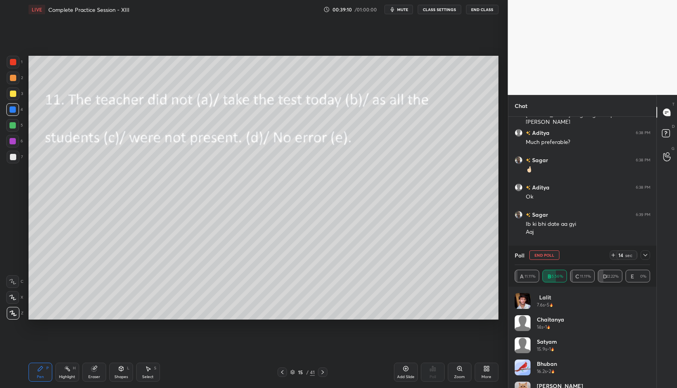
scroll to position [16, 0]
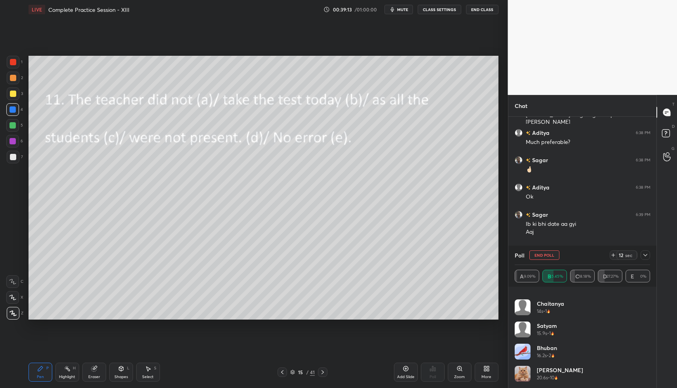
click at [646, 255] on icon at bounding box center [645, 255] width 4 height 2
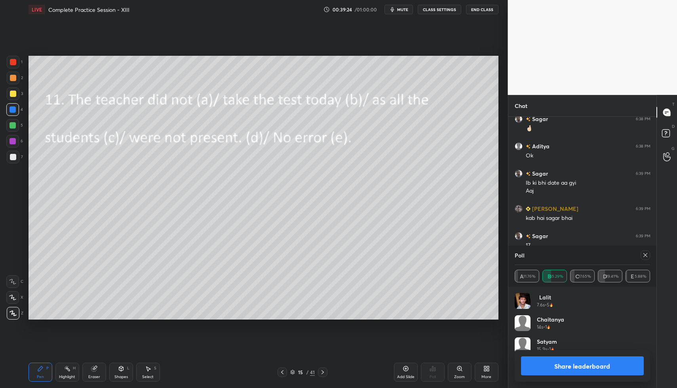
scroll to position [93, 133]
drag, startPoint x: 645, startPoint y: 257, endPoint x: 628, endPoint y: 255, distance: 16.7
click at [645, 257] on icon at bounding box center [645, 255] width 6 height 6
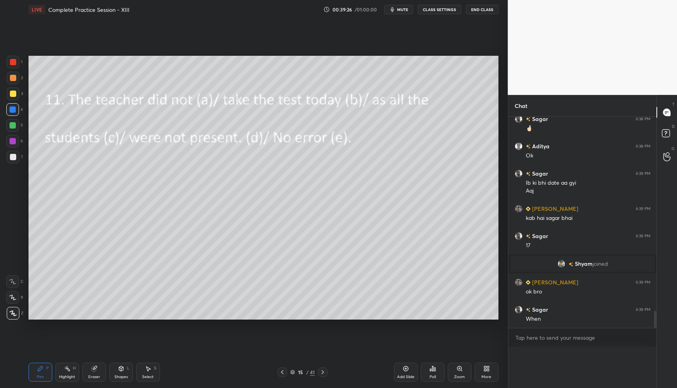
scroll to position [0, 3]
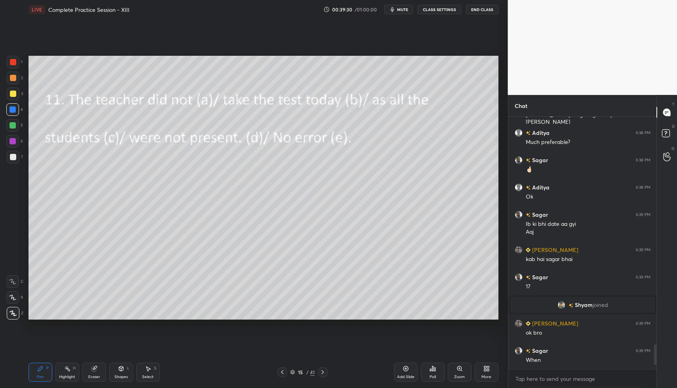
click at [16, 64] on div at bounding box center [13, 62] width 13 height 13
click at [13, 109] on div at bounding box center [12, 109] width 6 height 6
click at [14, 157] on div at bounding box center [13, 157] width 6 height 6
click at [10, 99] on div at bounding box center [13, 93] width 13 height 13
drag, startPoint x: 13, startPoint y: 138, endPoint x: 17, endPoint y: 141, distance: 4.8
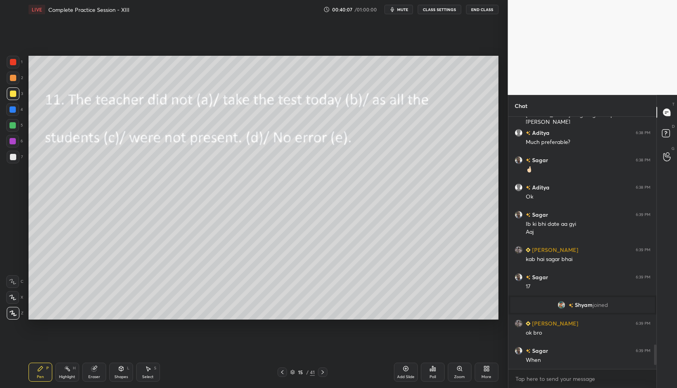
click at [14, 138] on div at bounding box center [12, 141] width 6 height 6
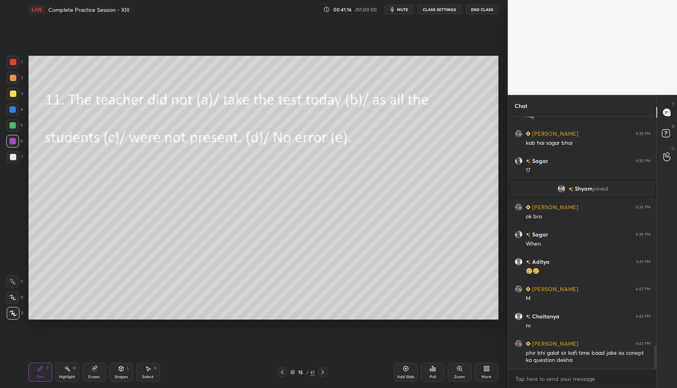
scroll to position [2488, 0]
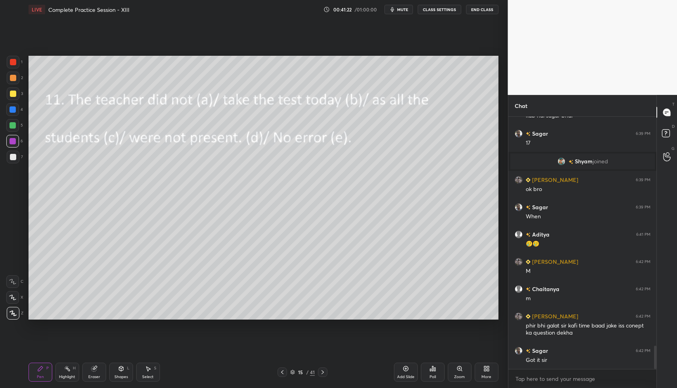
click at [324, 372] on icon at bounding box center [322, 372] width 6 height 6
click at [431, 370] on icon at bounding box center [432, 369] width 6 height 6
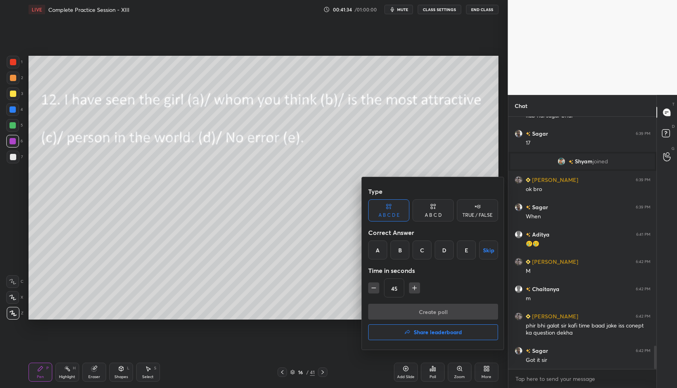
drag, startPoint x: 400, startPoint y: 250, endPoint x: 401, endPoint y: 256, distance: 6.1
click at [399, 250] on div "B" at bounding box center [399, 250] width 19 height 19
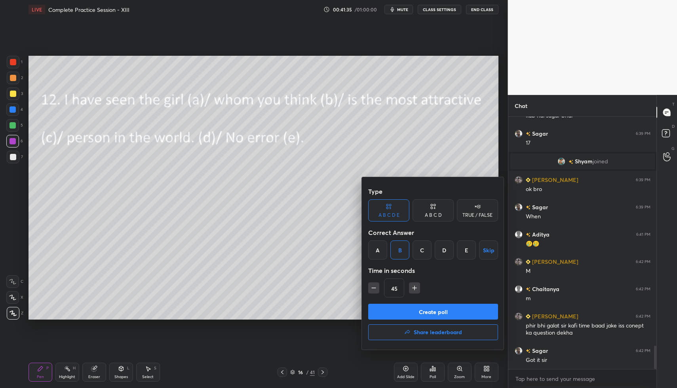
click at [411, 311] on button "Create poll" at bounding box center [433, 312] width 130 height 16
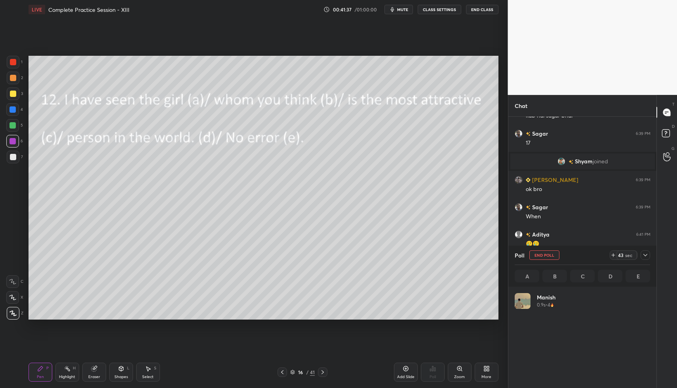
scroll to position [3, 3]
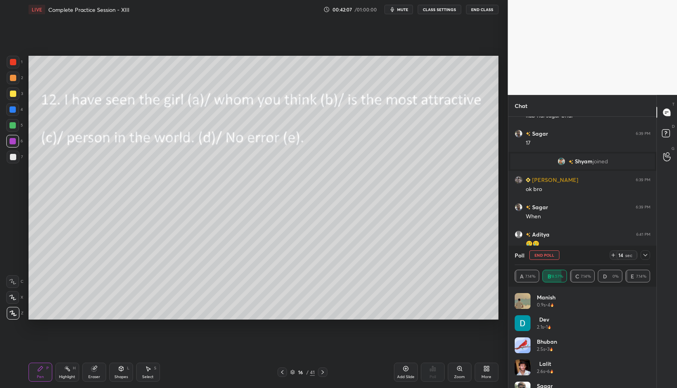
click at [643, 255] on icon at bounding box center [645, 255] width 6 height 6
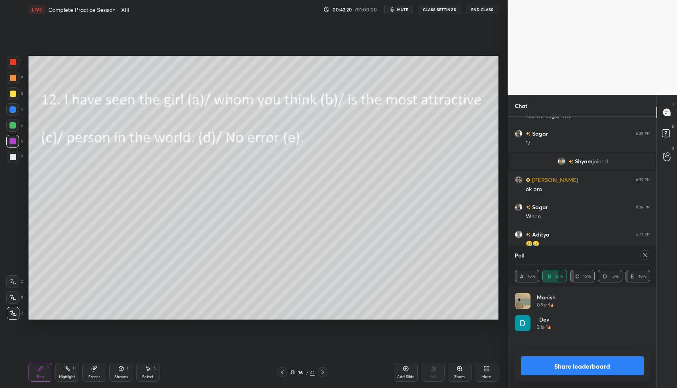
scroll to position [93, 133]
click at [12, 63] on div at bounding box center [13, 62] width 6 height 6
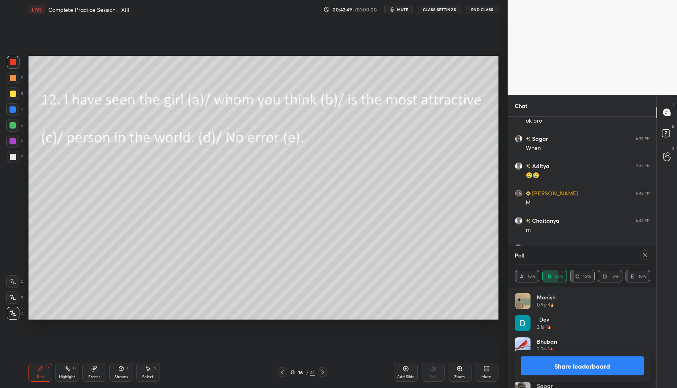
click at [24, 109] on div "1 2 3 4 5 6 7 C X Z C X Z E E Erase all H H" at bounding box center [12, 188] width 25 height 264
click at [645, 256] on icon at bounding box center [645, 255] width 6 height 6
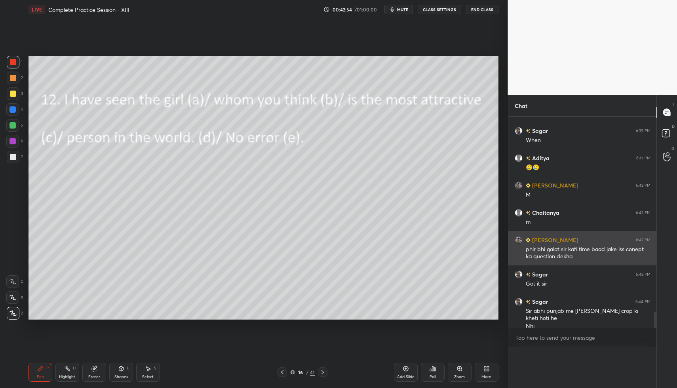
scroll to position [2548, 0]
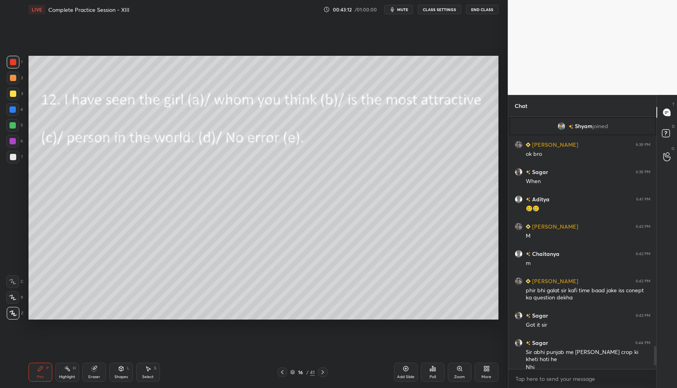
click at [15, 114] on div at bounding box center [12, 109] width 13 height 13
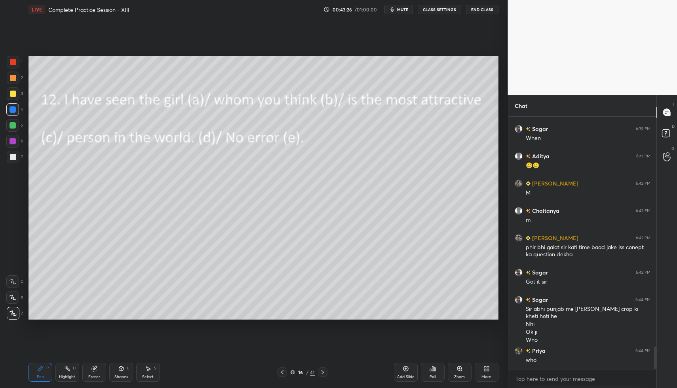
scroll to position [2594, 0]
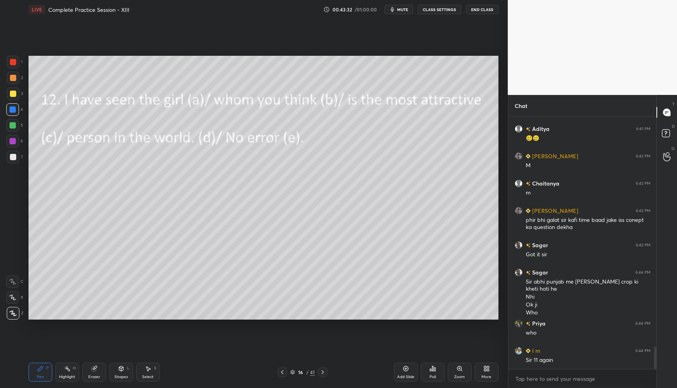
click at [283, 370] on icon at bounding box center [282, 372] width 6 height 6
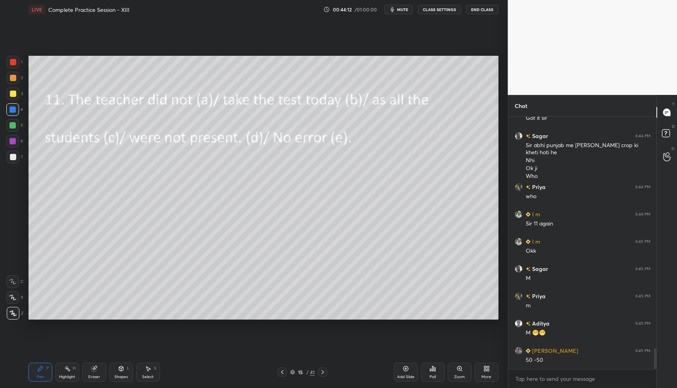
scroll to position [2758, 0]
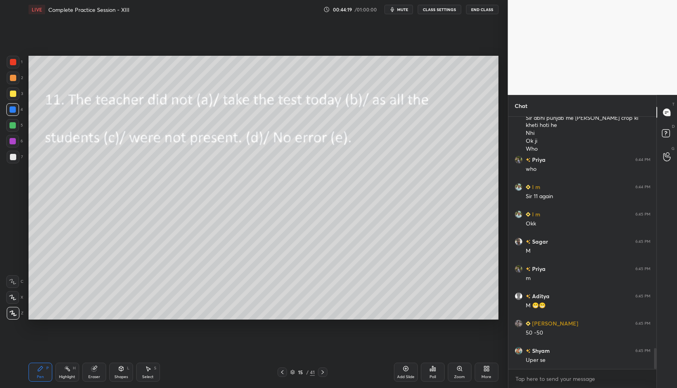
click at [324, 372] on icon at bounding box center [322, 372] width 6 height 6
click at [324, 371] on icon at bounding box center [322, 372] width 6 height 6
click at [432, 375] on div "Poll" at bounding box center [432, 377] width 6 height 4
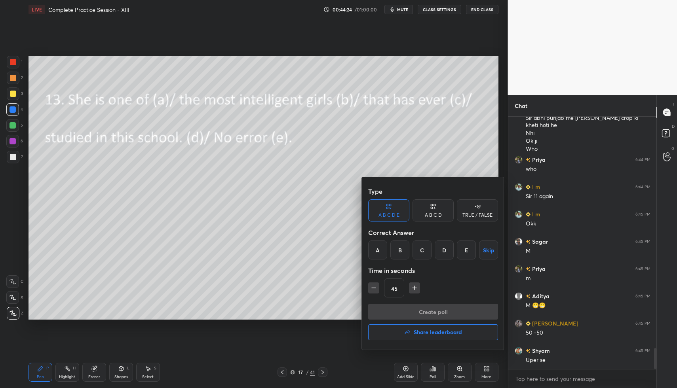
scroll to position [2766, 0]
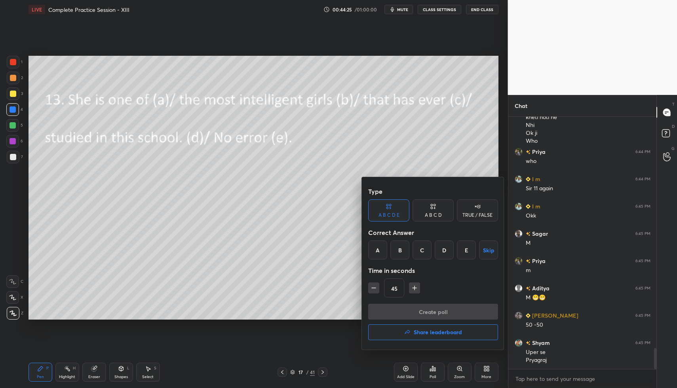
click at [445, 252] on div "D" at bounding box center [443, 250] width 19 height 19
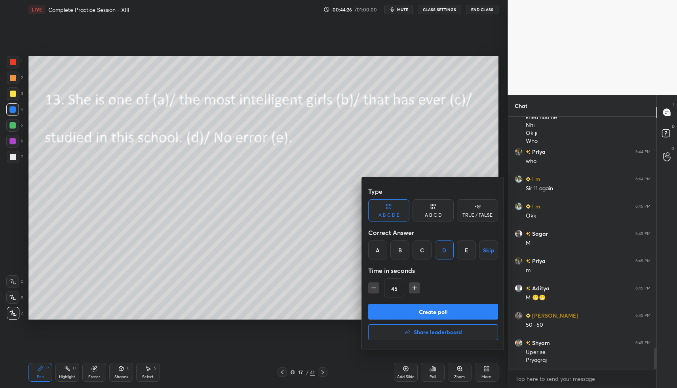
click at [423, 252] on div "C" at bounding box center [421, 250] width 19 height 19
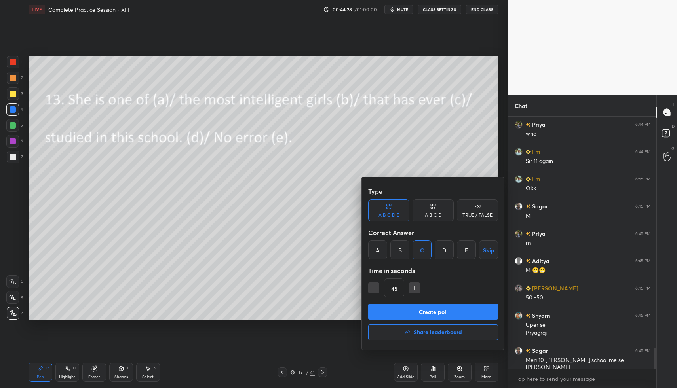
click at [422, 312] on button "Create poll" at bounding box center [433, 312] width 130 height 16
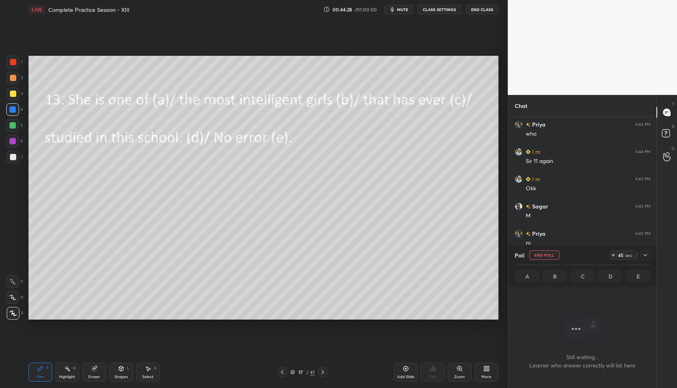
scroll to position [3, 3]
click at [641, 255] on div at bounding box center [644, 254] width 9 height 9
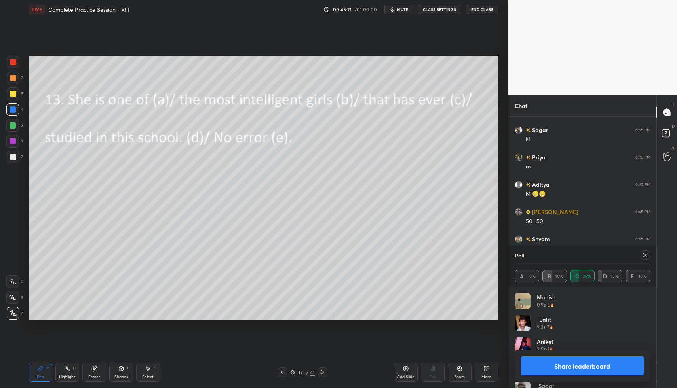
scroll to position [2897, 0]
click at [645, 252] on icon at bounding box center [645, 255] width 6 height 6
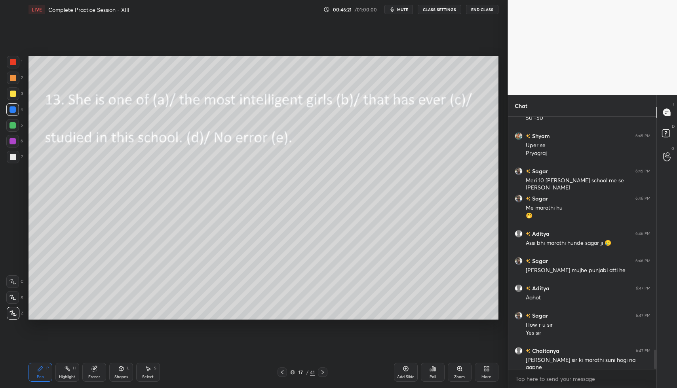
scroll to position [3007, 0]
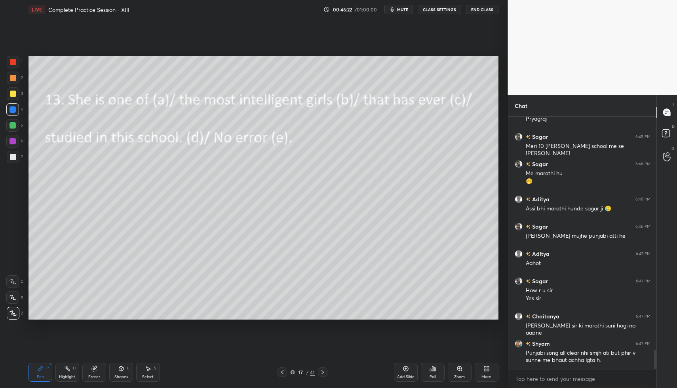
click at [18, 142] on div at bounding box center [12, 141] width 13 height 13
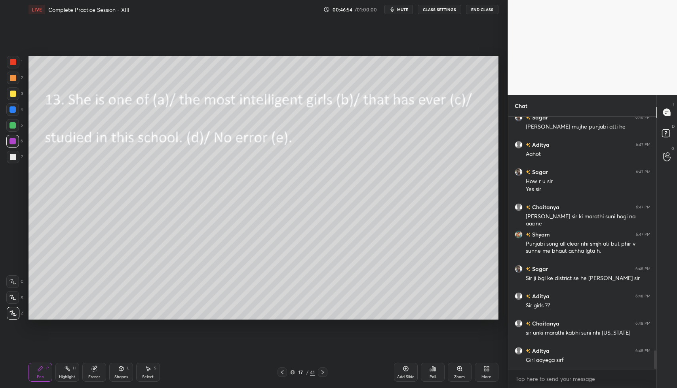
scroll to position [3144, 0]
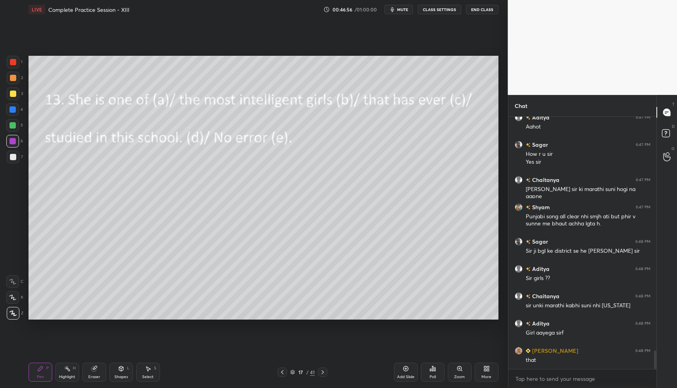
click at [14, 62] on div at bounding box center [13, 62] width 6 height 6
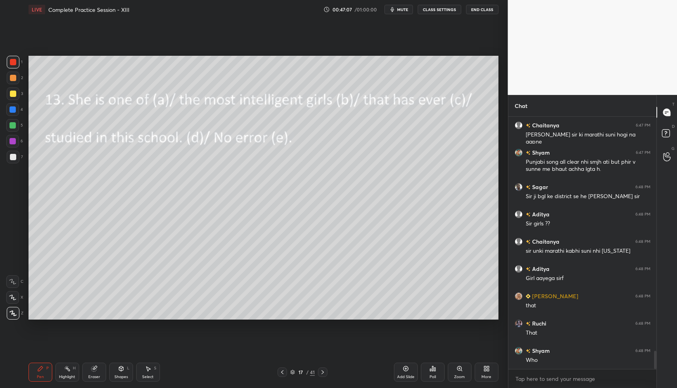
scroll to position [3225, 0]
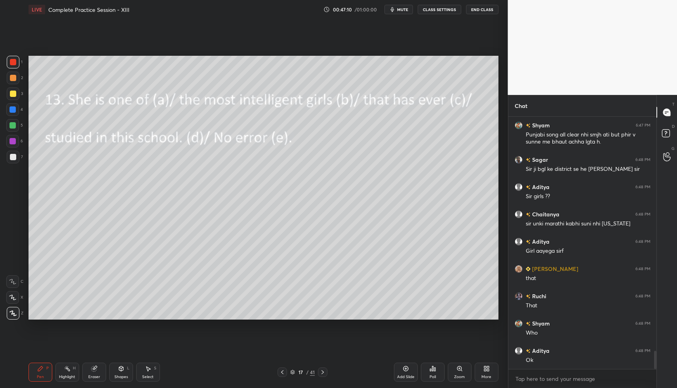
click at [19, 159] on div at bounding box center [13, 157] width 13 height 13
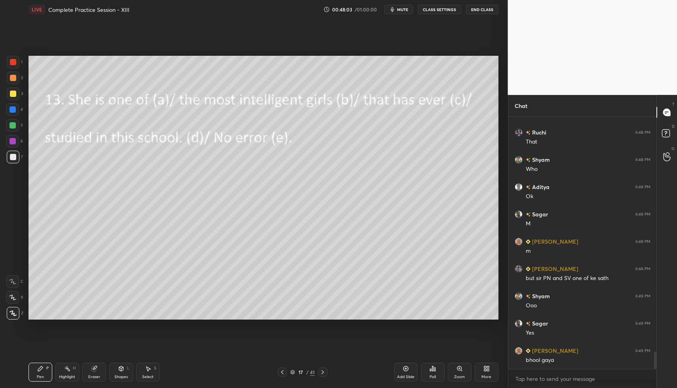
scroll to position [3417, 0]
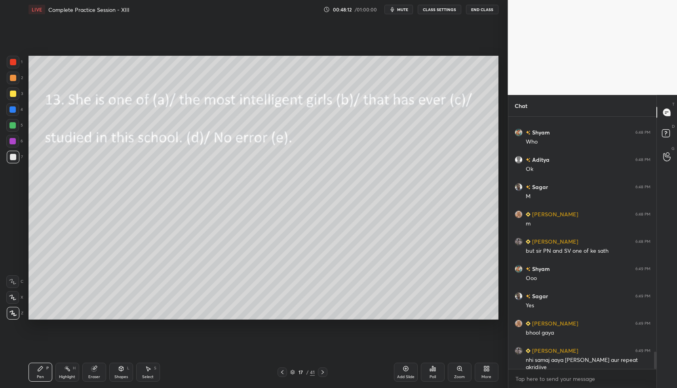
click at [93, 375] on div "Eraser" at bounding box center [94, 372] width 24 height 19
drag, startPoint x: 13, startPoint y: 298, endPoint x: 18, endPoint y: 294, distance: 5.9
click at [13, 299] on icon at bounding box center [12, 297] width 6 height 7
click at [14, 312] on span "Erase all" at bounding box center [13, 314] width 12 height 6
click at [16, 65] on div at bounding box center [13, 62] width 13 height 13
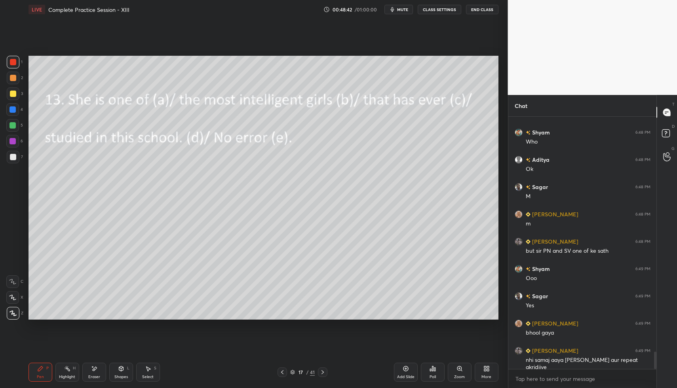
scroll to position [3444, 0]
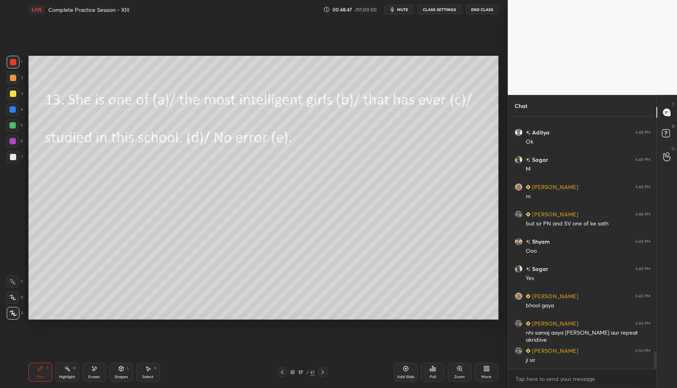
drag, startPoint x: 11, startPoint y: 110, endPoint x: 23, endPoint y: 117, distance: 13.8
click at [12, 110] on div at bounding box center [12, 109] width 6 height 6
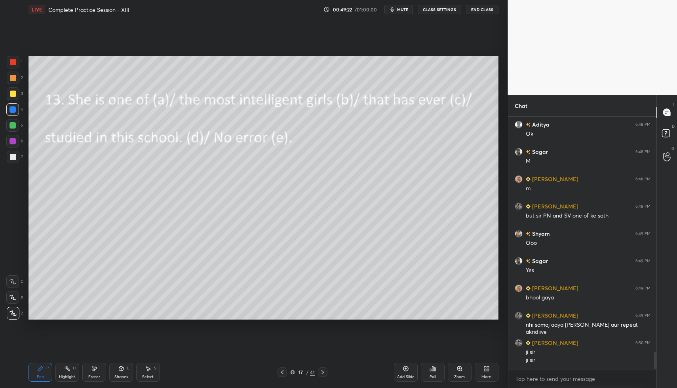
click at [14, 77] on div at bounding box center [13, 78] width 6 height 6
click at [14, 61] on div at bounding box center [13, 62] width 6 height 6
click at [11, 108] on div at bounding box center [12, 109] width 6 height 6
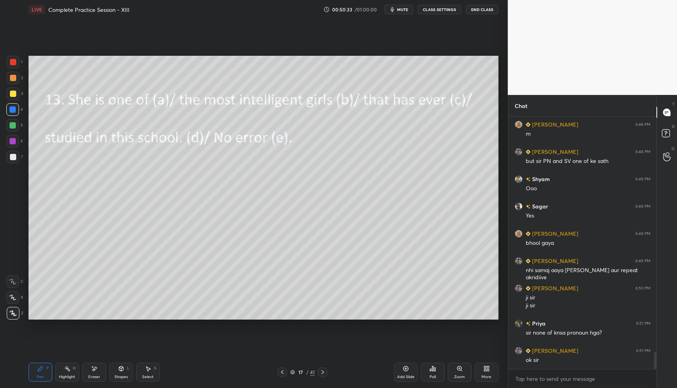
scroll to position [3534, 0]
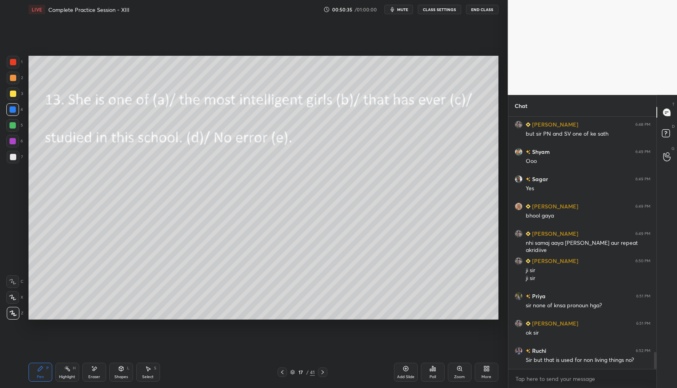
drag, startPoint x: 13, startPoint y: 66, endPoint x: 24, endPoint y: 74, distance: 13.3
click at [13, 67] on div at bounding box center [13, 62] width 13 height 13
click at [14, 92] on div at bounding box center [13, 93] width 13 height 13
drag, startPoint x: 95, startPoint y: 378, endPoint x: 88, endPoint y: 361, distance: 18.1
click at [95, 378] on div "Eraser" at bounding box center [94, 377] width 12 height 4
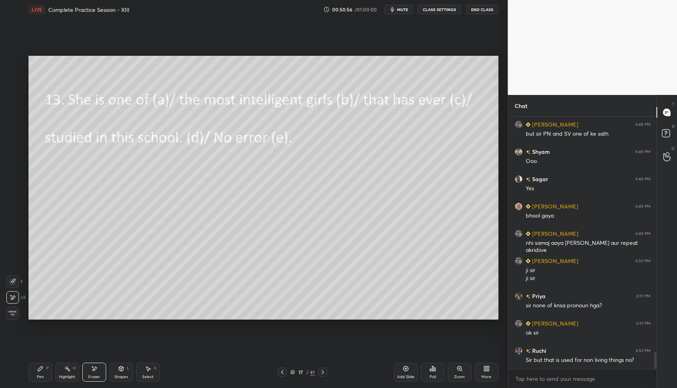
click at [44, 368] on div "Pen P" at bounding box center [40, 372] width 24 height 19
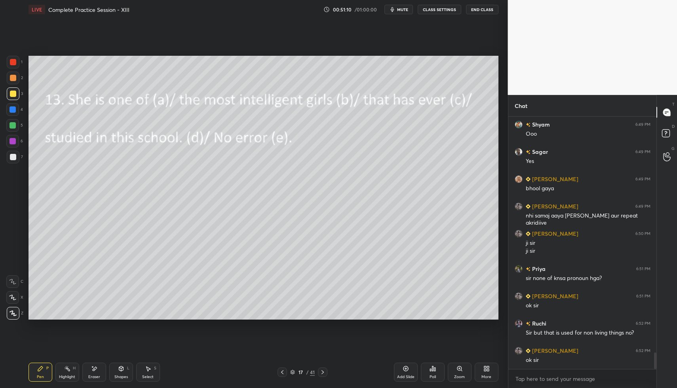
scroll to position [3588, 0]
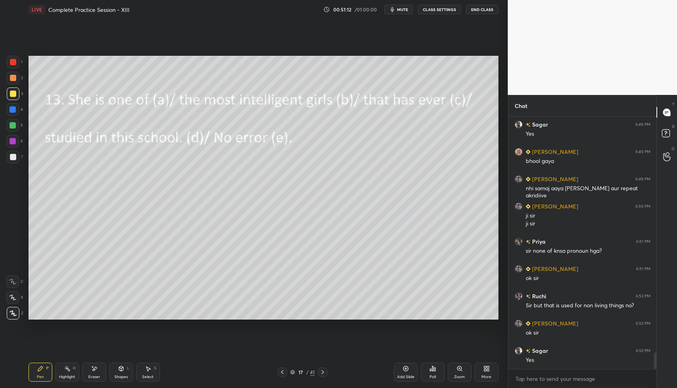
click at [408, 367] on icon at bounding box center [405, 369] width 6 height 6
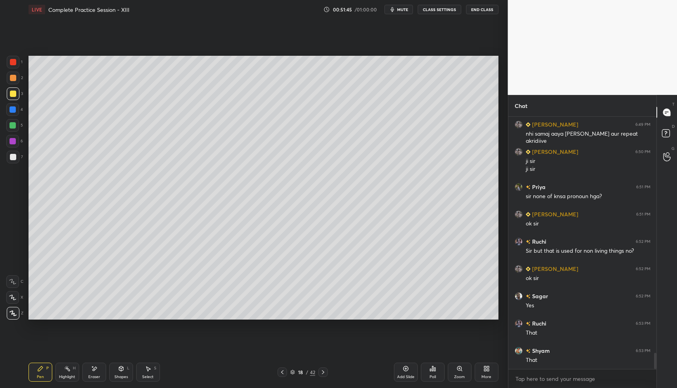
scroll to position [3670, 0]
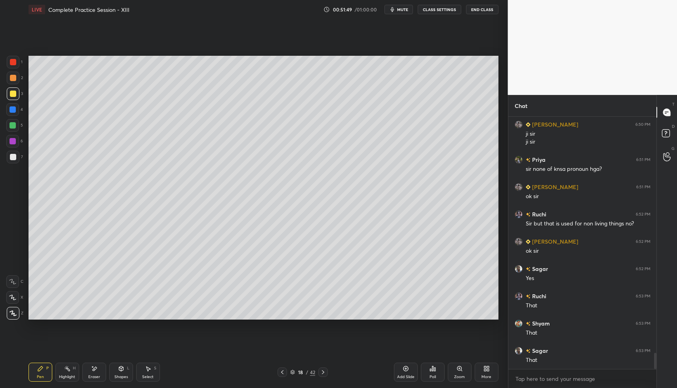
click at [18, 67] on div at bounding box center [13, 62] width 13 height 13
click at [282, 368] on div at bounding box center [281, 372] width 9 height 9
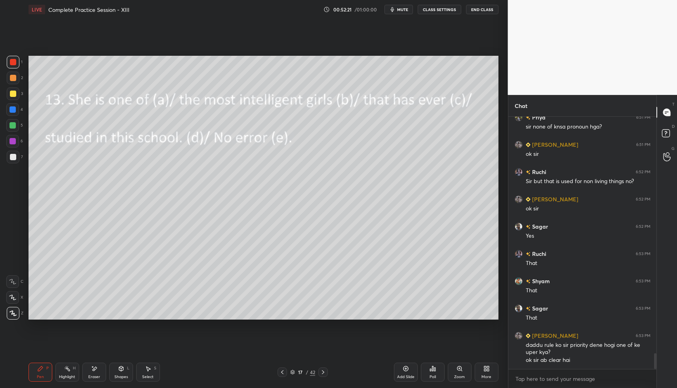
scroll to position [3740, 0]
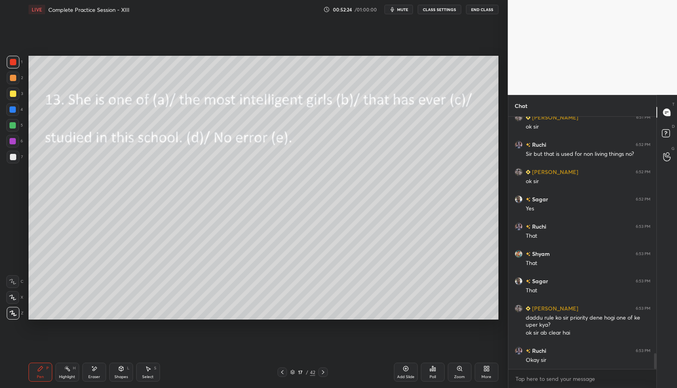
click at [323, 371] on icon at bounding box center [323, 372] width 6 height 6
click at [324, 371] on icon at bounding box center [323, 372] width 6 height 6
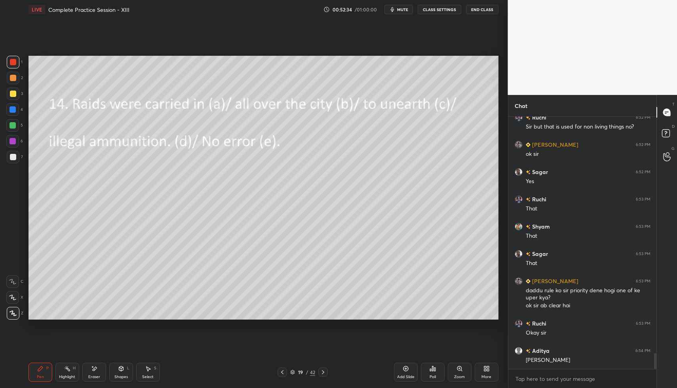
scroll to position [3795, 0]
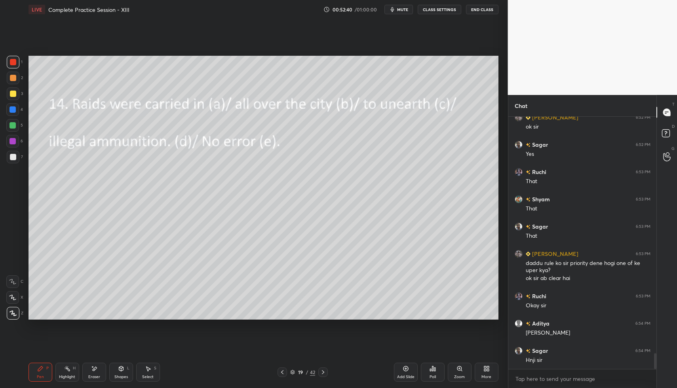
click at [434, 371] on icon at bounding box center [432, 369] width 6 height 6
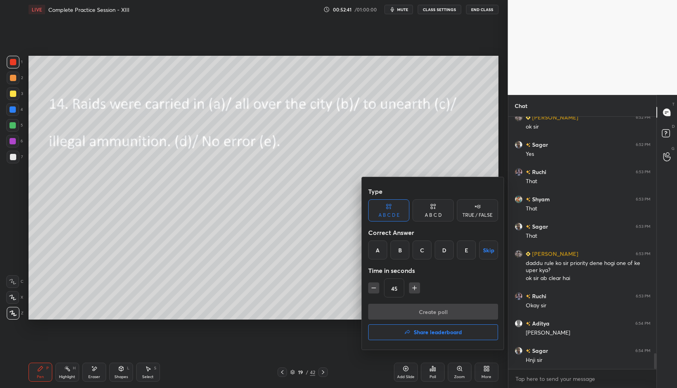
click at [378, 245] on div "A" at bounding box center [377, 250] width 19 height 19
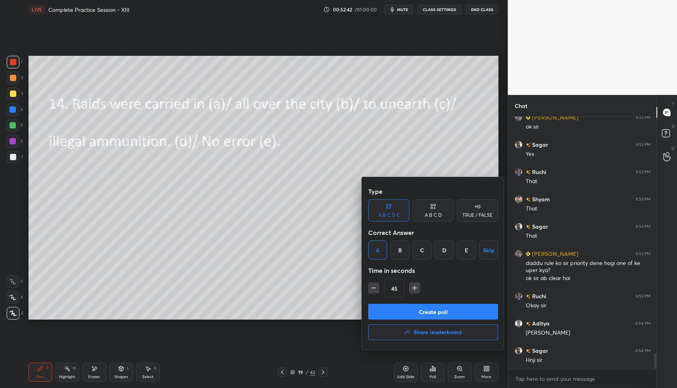
click at [394, 309] on button "Create poll" at bounding box center [433, 312] width 130 height 16
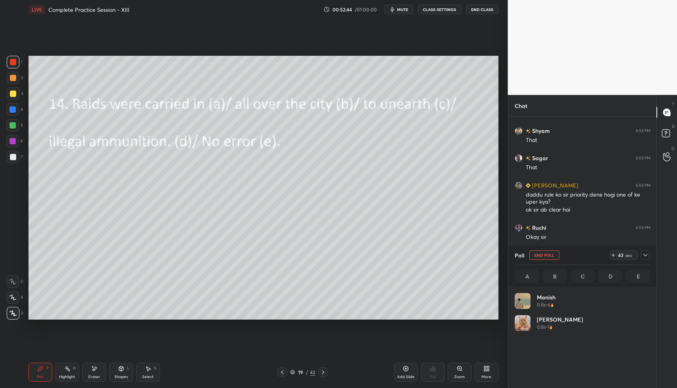
scroll to position [93, 133]
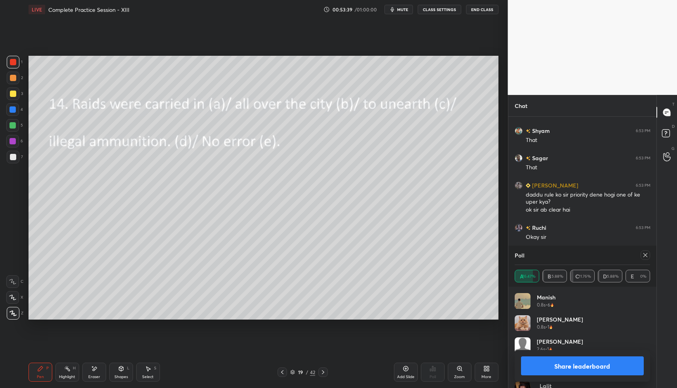
click at [646, 256] on icon at bounding box center [645, 255] width 6 height 6
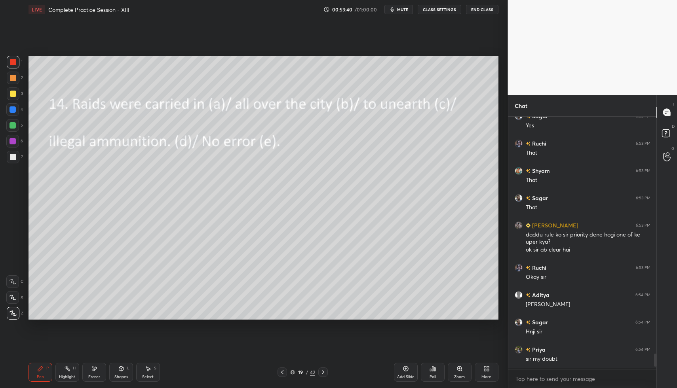
scroll to position [250, 146]
click at [668, 131] on rect at bounding box center [666, 134] width 8 height 8
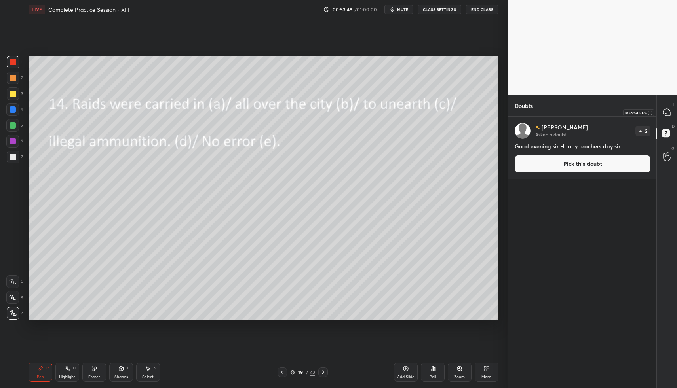
click at [663, 114] on icon at bounding box center [666, 112] width 7 height 7
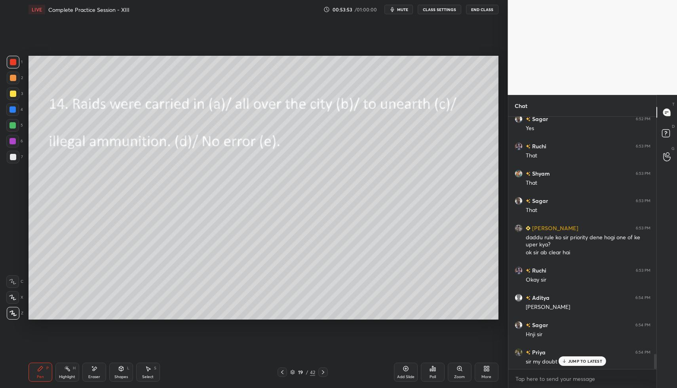
scroll to position [3841, 0]
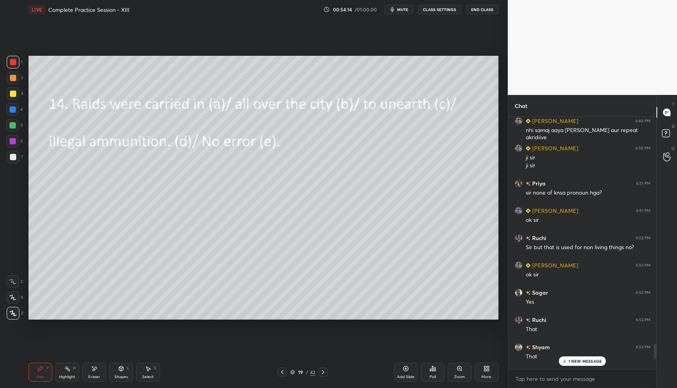
click at [579, 361] on p "1 NEW MESSAGE" at bounding box center [585, 361] width 34 height 5
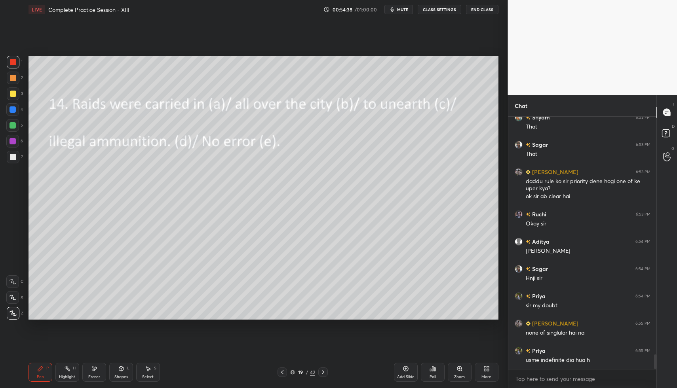
scroll to position [4098, 0]
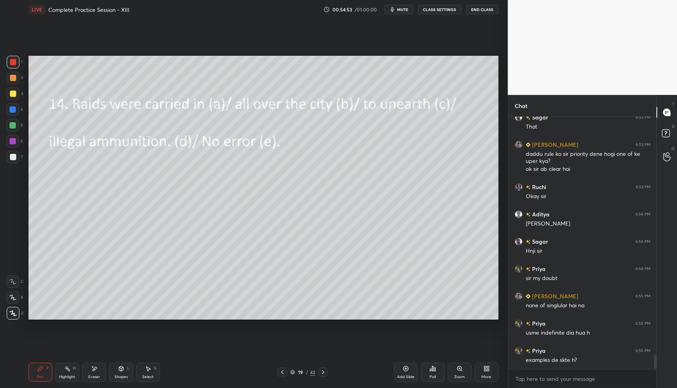
click at [407, 365] on div "Add Slide" at bounding box center [406, 372] width 24 height 19
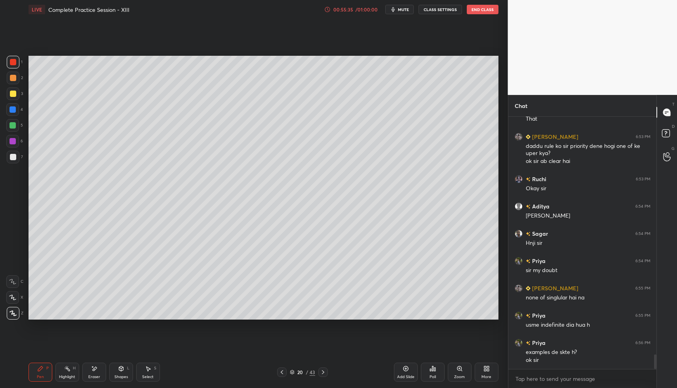
click at [323, 374] on icon at bounding box center [323, 372] width 6 height 6
click at [434, 371] on icon at bounding box center [434, 370] width 1 height 4
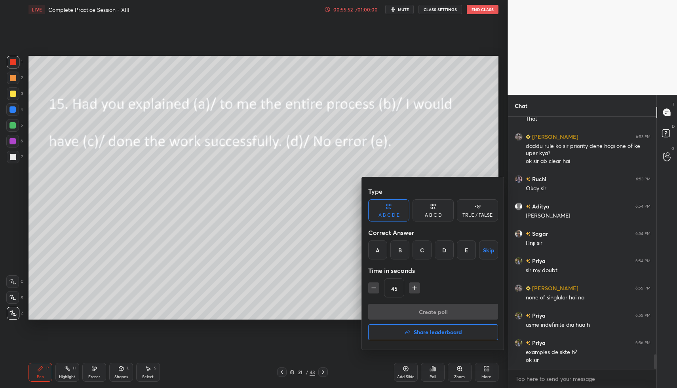
click at [465, 249] on div "E" at bounding box center [466, 250] width 19 height 19
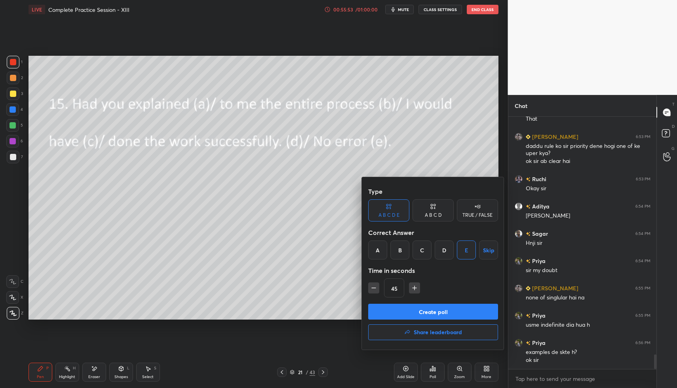
click at [454, 308] on button "Create poll" at bounding box center [433, 312] width 130 height 16
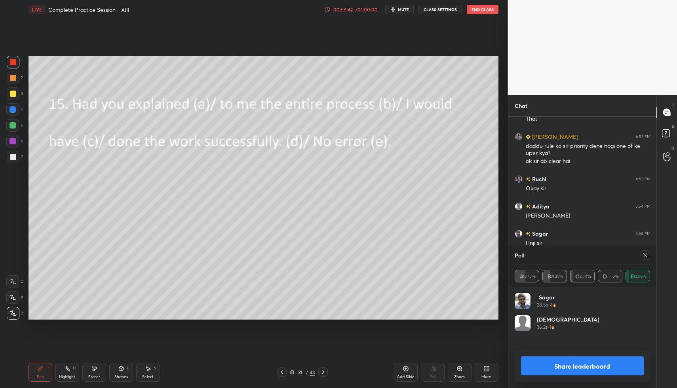
scroll to position [4175, 0]
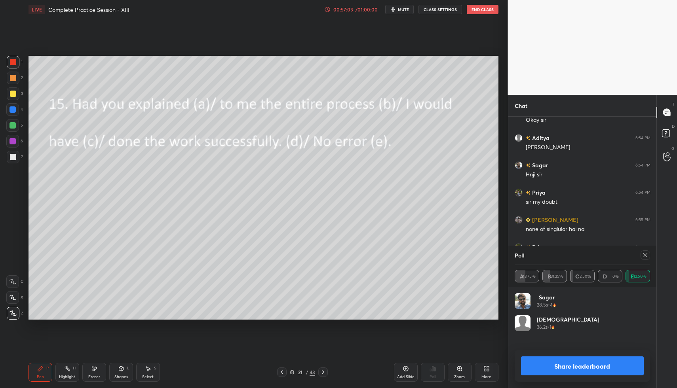
click at [12, 110] on div at bounding box center [12, 109] width 6 height 6
click at [648, 258] on div at bounding box center [644, 254] width 9 height 9
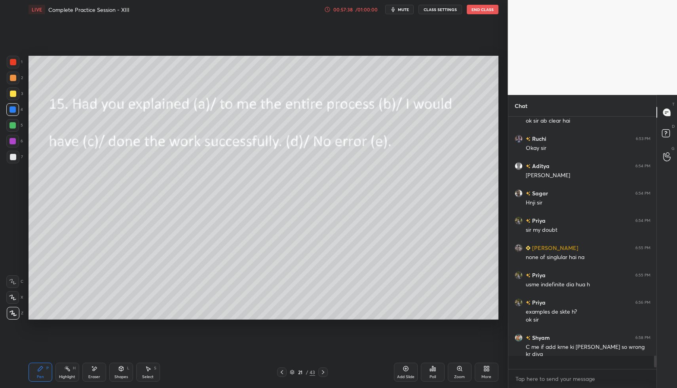
scroll to position [250, 146]
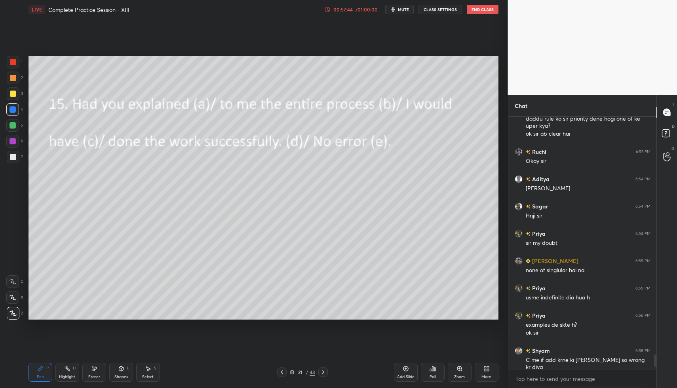
drag, startPoint x: 14, startPoint y: 92, endPoint x: 25, endPoint y: 90, distance: 11.3
click at [14, 92] on div at bounding box center [13, 94] width 6 height 6
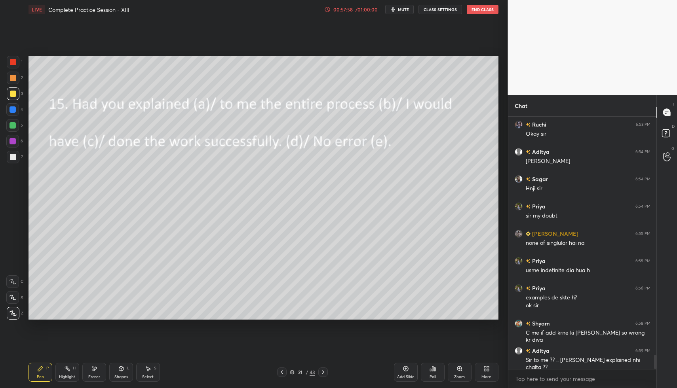
click at [406, 369] on icon at bounding box center [405, 369] width 6 height 6
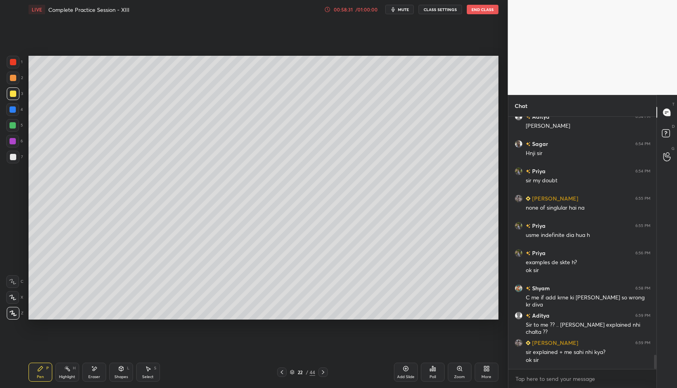
scroll to position [4223, 0]
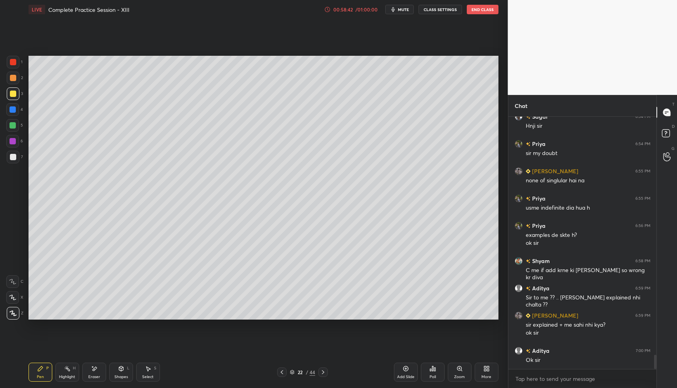
click at [324, 371] on icon at bounding box center [323, 372] width 6 height 6
click at [283, 373] on icon at bounding box center [282, 372] width 6 height 6
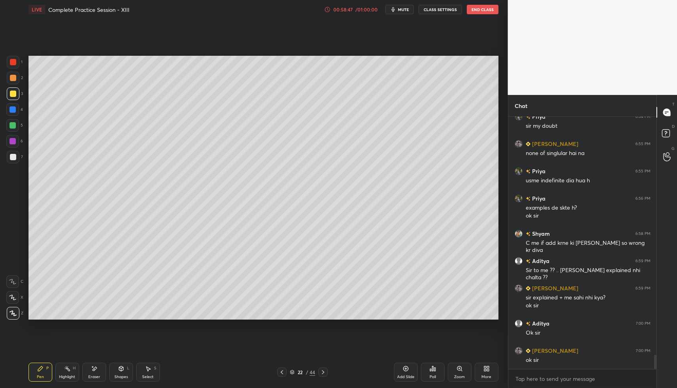
click at [434, 370] on icon at bounding box center [434, 370] width 1 height 4
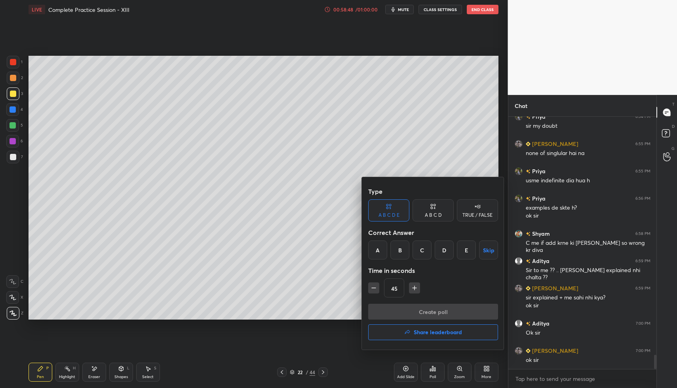
click at [434, 333] on h4 "Share leaderboard" at bounding box center [438, 333] width 48 height 6
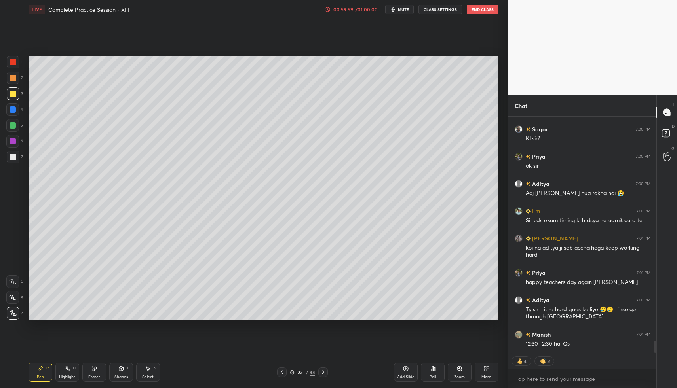
scroll to position [4527, 0]
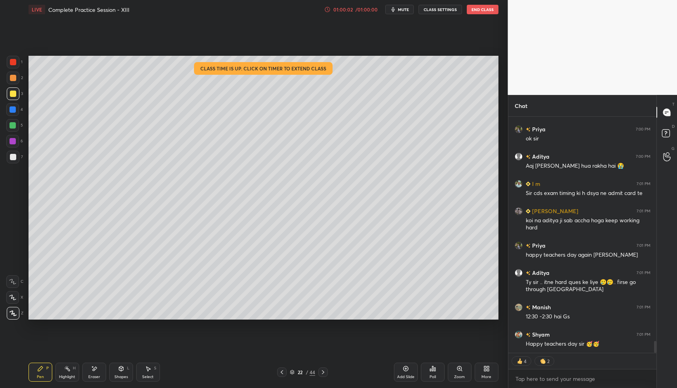
click at [205, 349] on div "Setting up your live class Class time is up. Click on timer to extend class Pol…" at bounding box center [263, 188] width 476 height 338
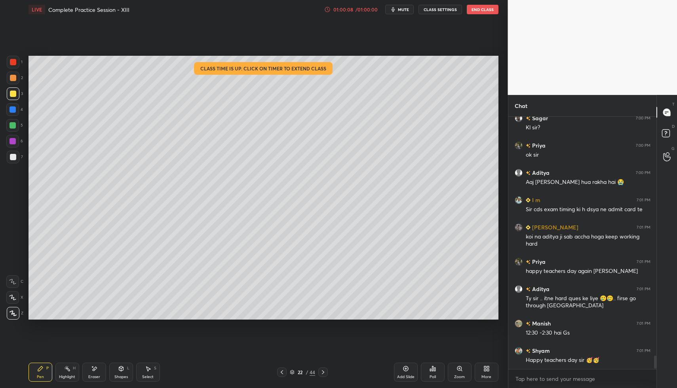
scroll to position [4538, 0]
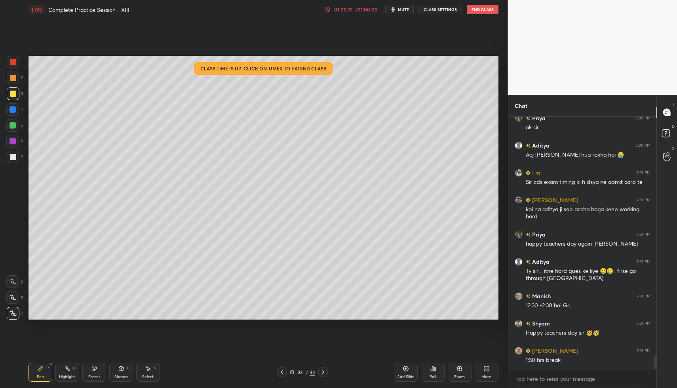
click at [480, 8] on button "End Class" at bounding box center [483, 9] width 32 height 9
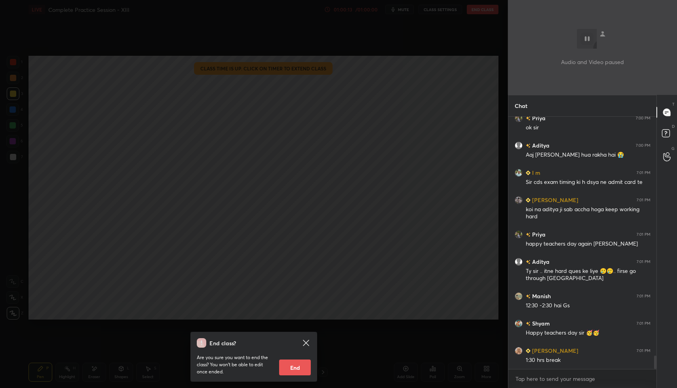
click at [300, 363] on button "End" at bounding box center [295, 368] width 32 height 16
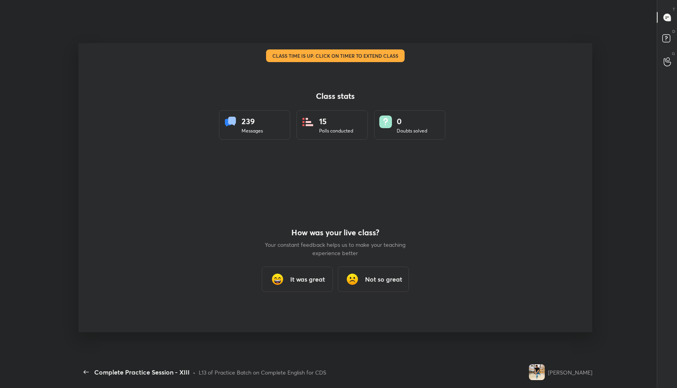
scroll to position [0, 0]
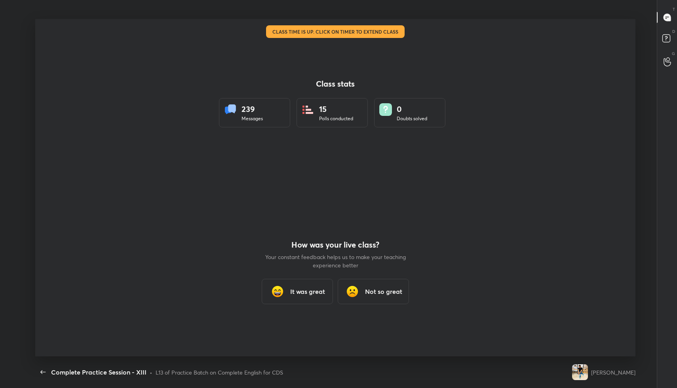
click at [524, 22] on div "Class stats 239 Messages 15 Polls conducted 0 Doubts solved How was your live c…" at bounding box center [335, 188] width 600 height 338
drag, startPoint x: 298, startPoint y: 294, endPoint x: 302, endPoint y: 286, distance: 8.8
click at [298, 295] on h3 "It was great" at bounding box center [307, 291] width 35 height 9
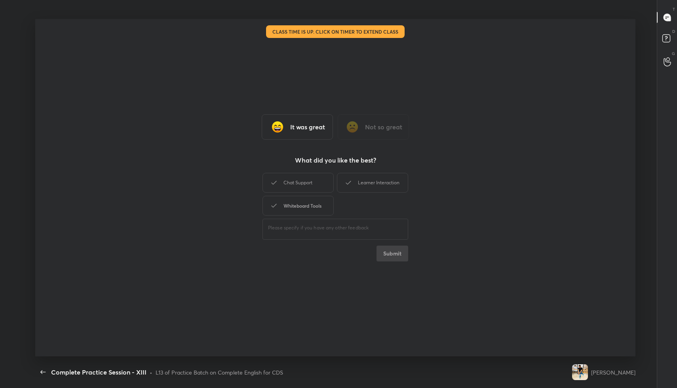
click at [319, 205] on div "Whiteboard Tools" at bounding box center [297, 206] width 71 height 20
click at [316, 182] on div "Chat Support" at bounding box center [297, 183] width 71 height 20
drag, startPoint x: 352, startPoint y: 178, endPoint x: 359, endPoint y: 183, distance: 8.8
click at [351, 179] on icon at bounding box center [347, 182] width 9 height 9
click at [390, 256] on button "Submit" at bounding box center [392, 254] width 32 height 16
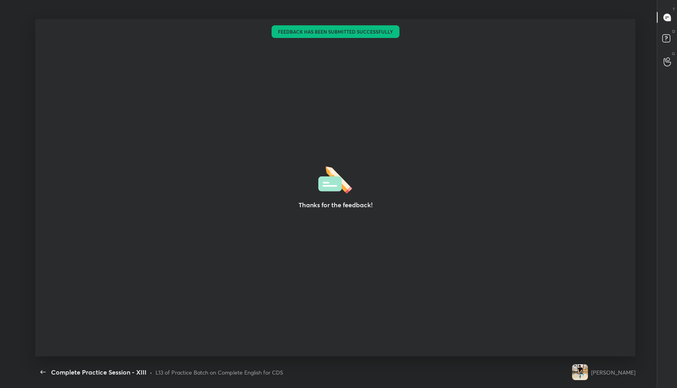
type textarea "x"
